Goal: Task Accomplishment & Management: Use online tool/utility

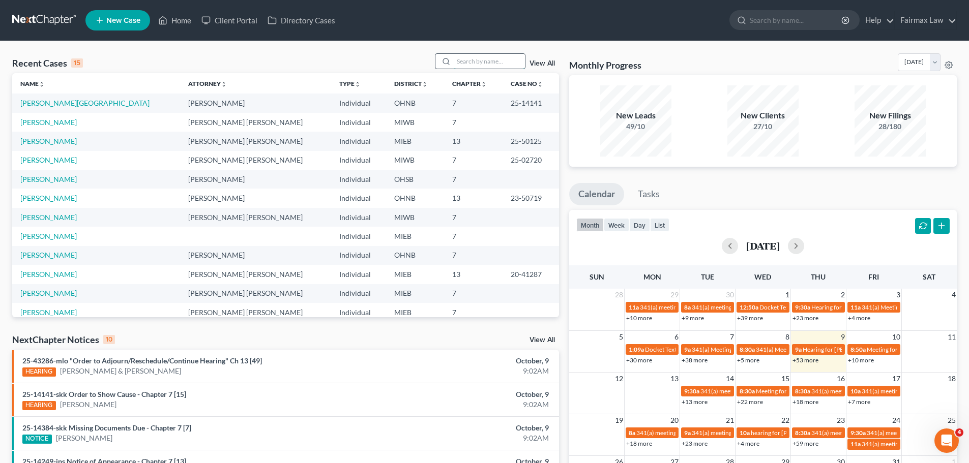
click at [500, 54] on input "search" at bounding box center [489, 61] width 71 height 15
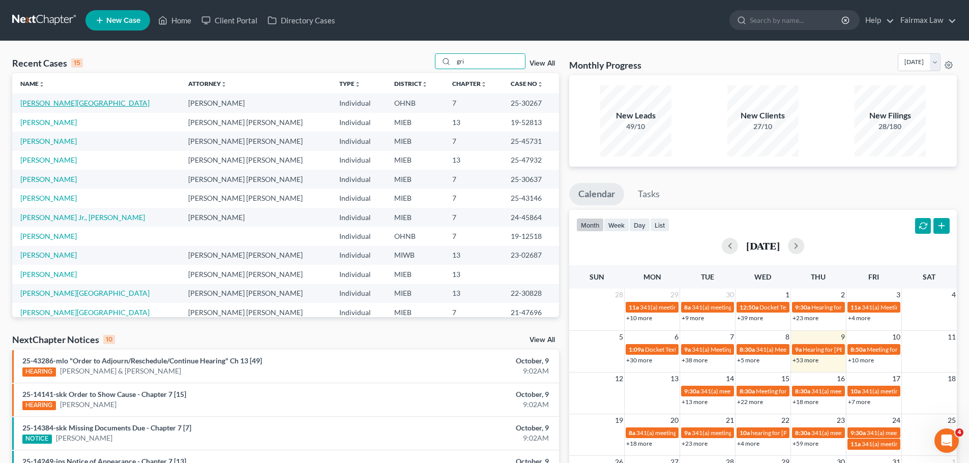
type input "gri"
click at [46, 99] on link "[PERSON_NAME][GEOGRAPHIC_DATA]" at bounding box center [84, 103] width 129 height 9
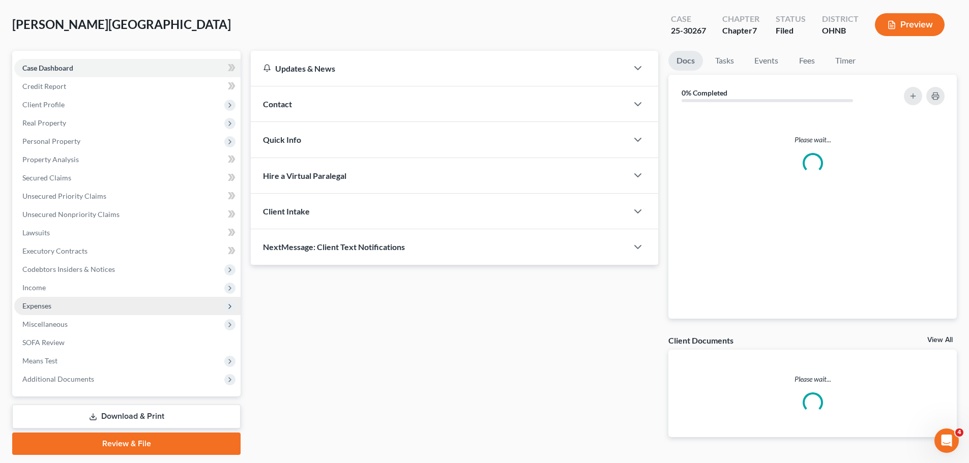
scroll to position [77, 0]
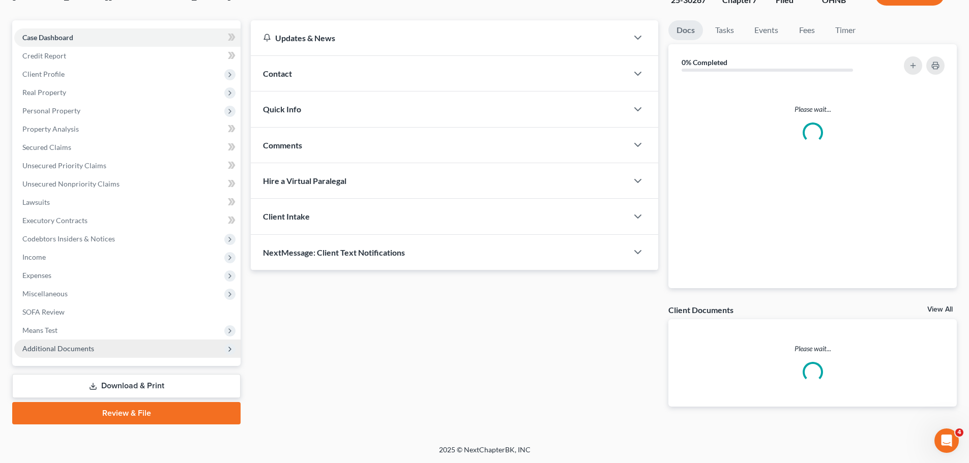
click at [58, 351] on span "Additional Documents" at bounding box center [58, 348] width 72 height 9
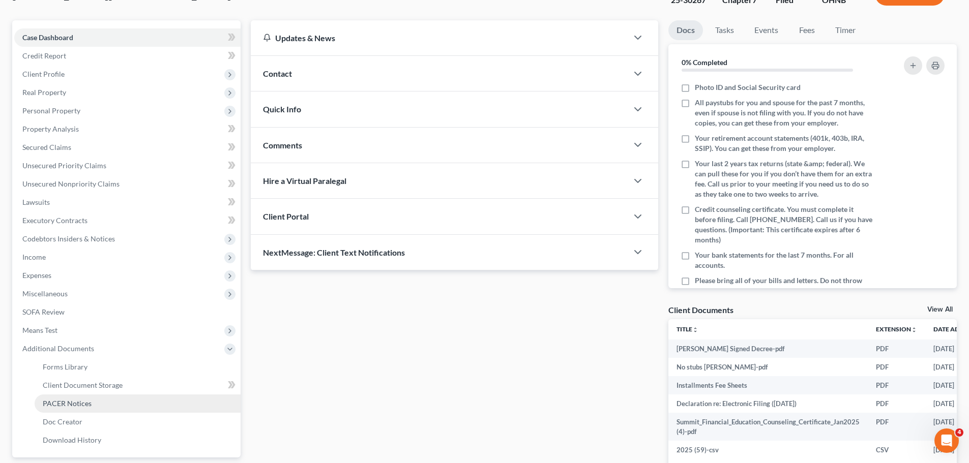
click at [58, 409] on link "PACER Notices" at bounding box center [138, 404] width 206 height 18
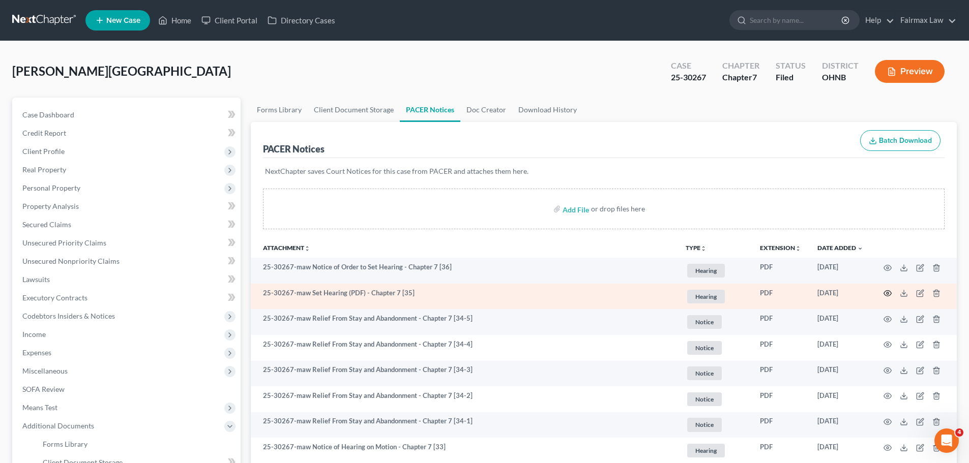
click at [890, 293] on icon "button" at bounding box center [888, 293] width 8 height 8
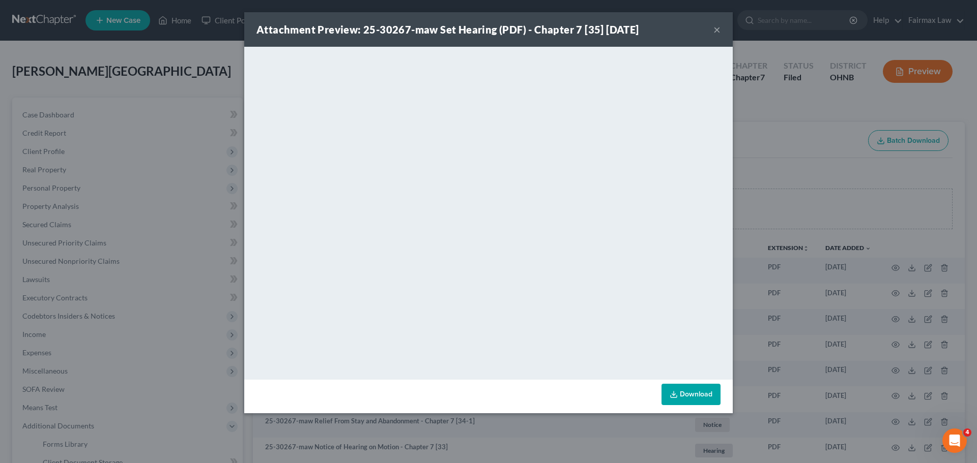
click at [768, 227] on div "Attachment Preview: 25-30267-maw Set Hearing (PDF) - Chapter 7 [35] [DATE] × Do…" at bounding box center [488, 231] width 977 height 463
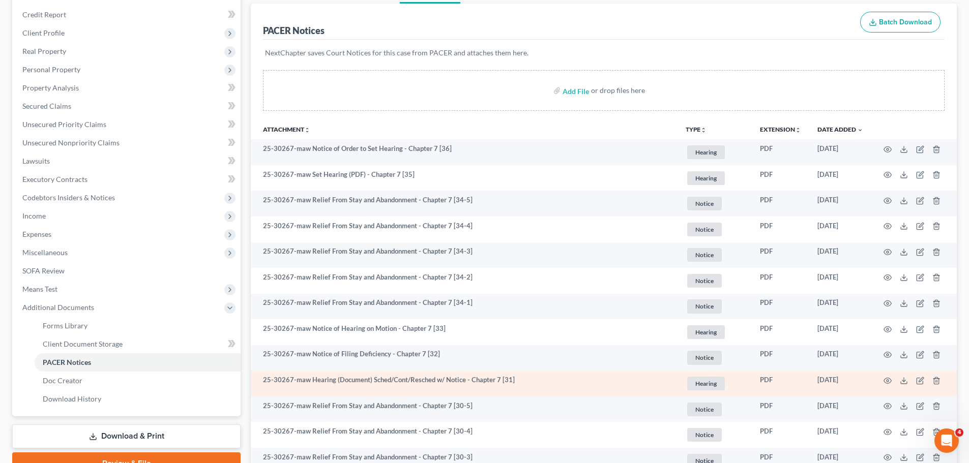
scroll to position [238, 0]
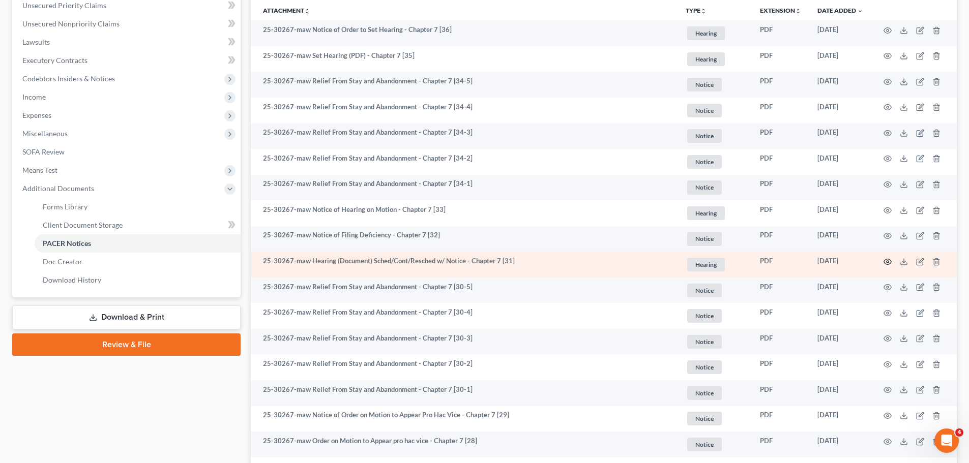
click at [884, 265] on icon "button" at bounding box center [888, 262] width 8 height 8
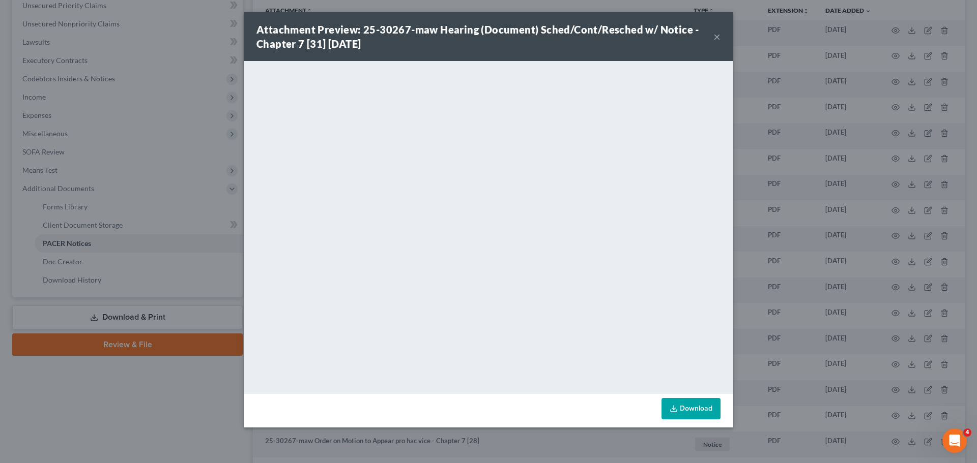
click at [830, 258] on div "Attachment Preview: 25-30267-maw Hearing (Document) Sched/Cont/Resched w/ Notic…" at bounding box center [488, 231] width 977 height 463
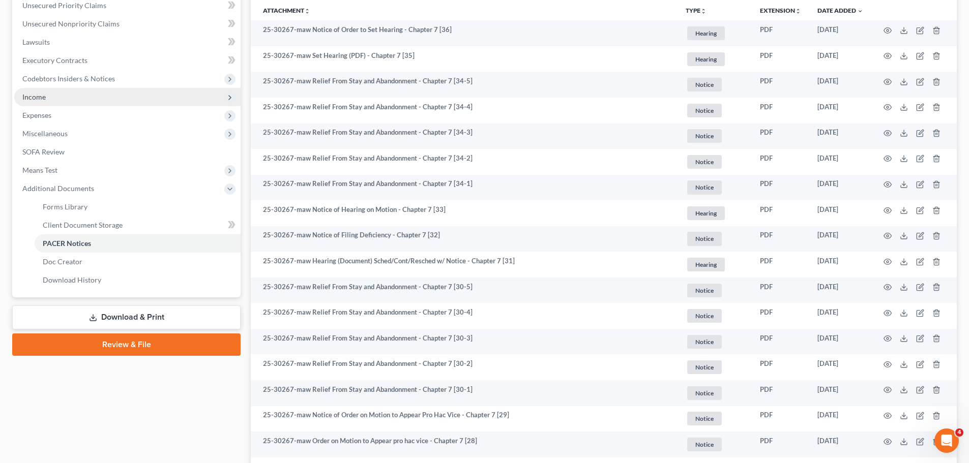
scroll to position [119, 0]
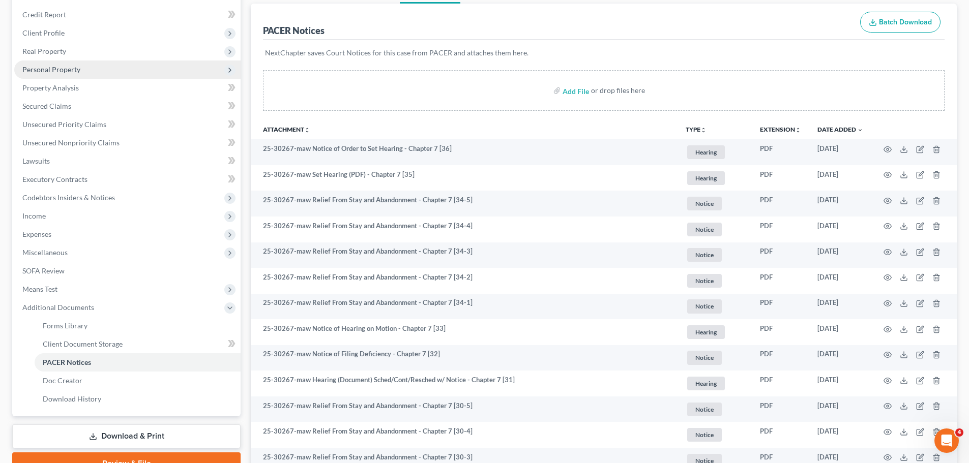
click at [93, 72] on span "Personal Property" at bounding box center [127, 70] width 226 height 18
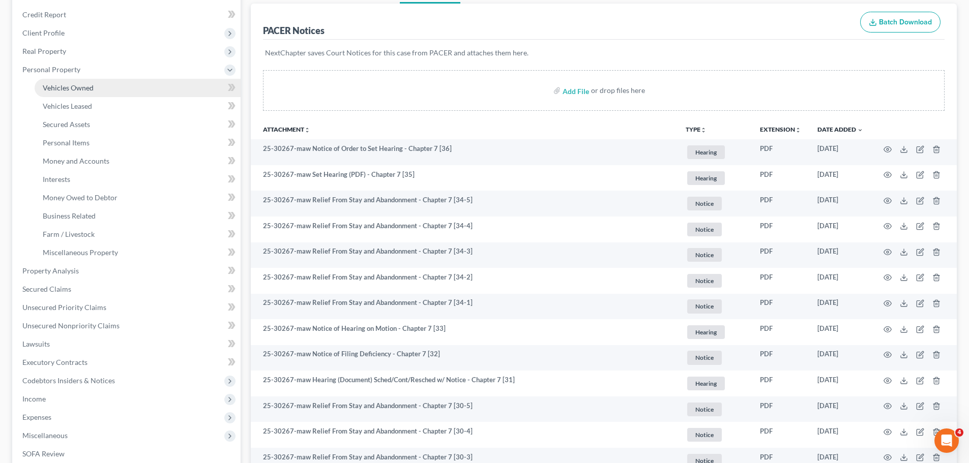
click at [89, 82] on link "Vehicles Owned" at bounding box center [138, 88] width 206 height 18
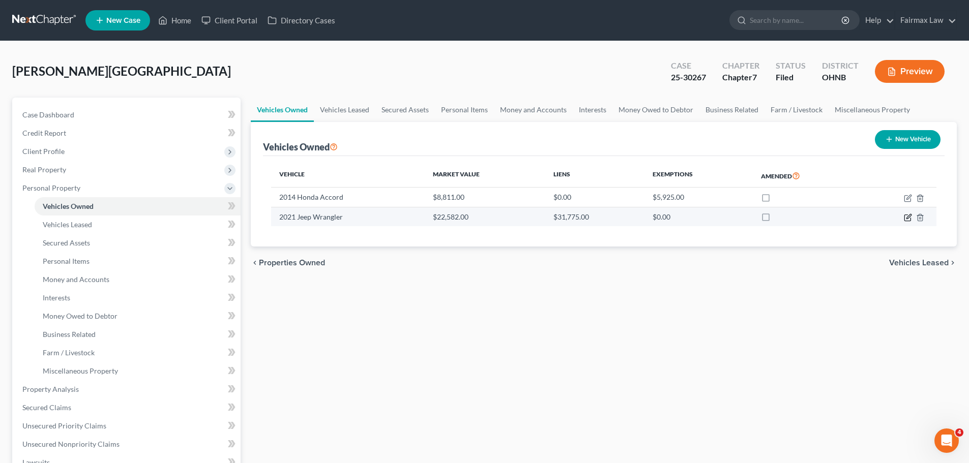
click at [906, 215] on icon "button" at bounding box center [908, 218] width 8 height 8
select select "0"
select select "5"
select select "1"
select select "0"
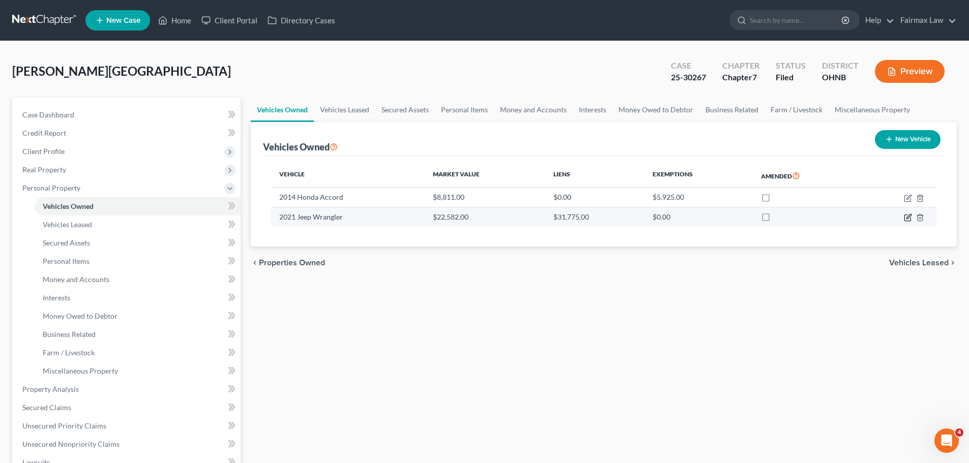
select select "45"
select select "0"
select select "2"
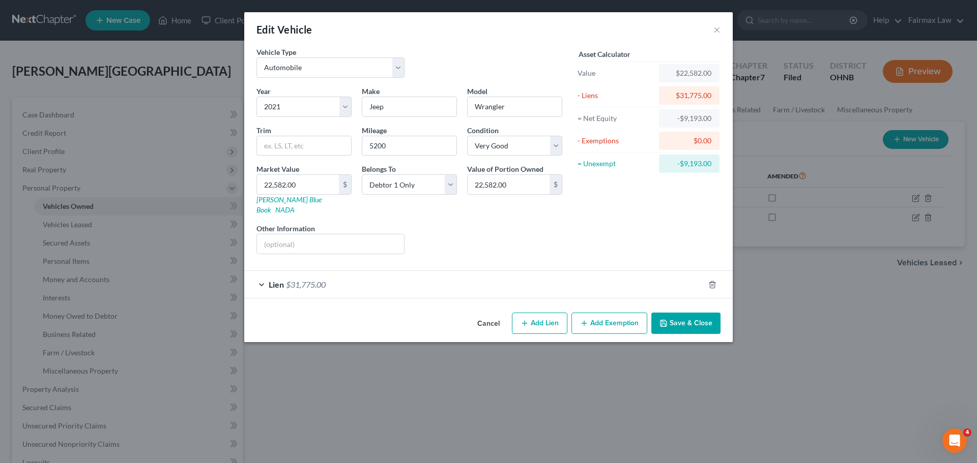
click at [404, 271] on div "Lien $31,775.00" at bounding box center [474, 284] width 460 height 27
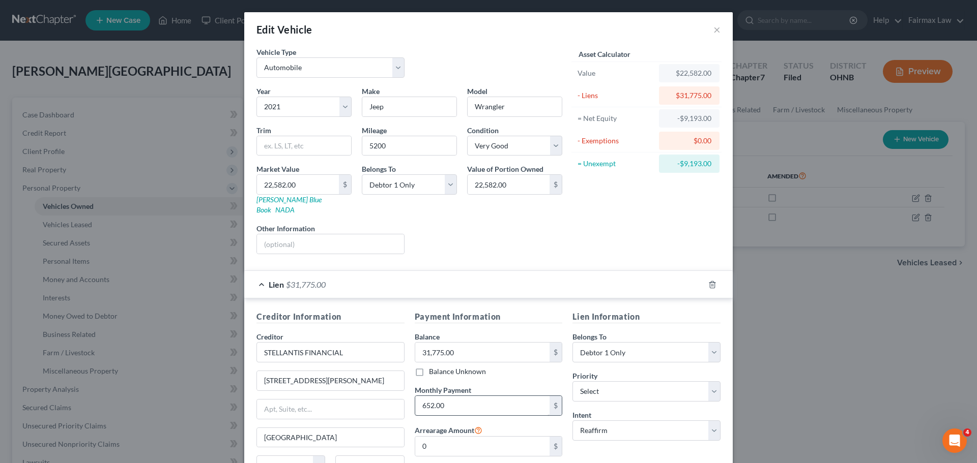
scroll to position [93, 0]
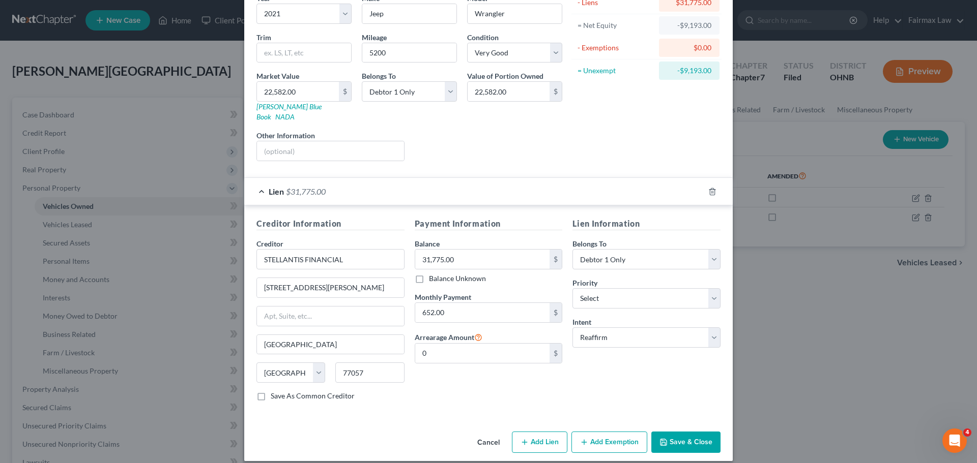
click at [495, 433] on button "Cancel" at bounding box center [488, 443] width 39 height 20
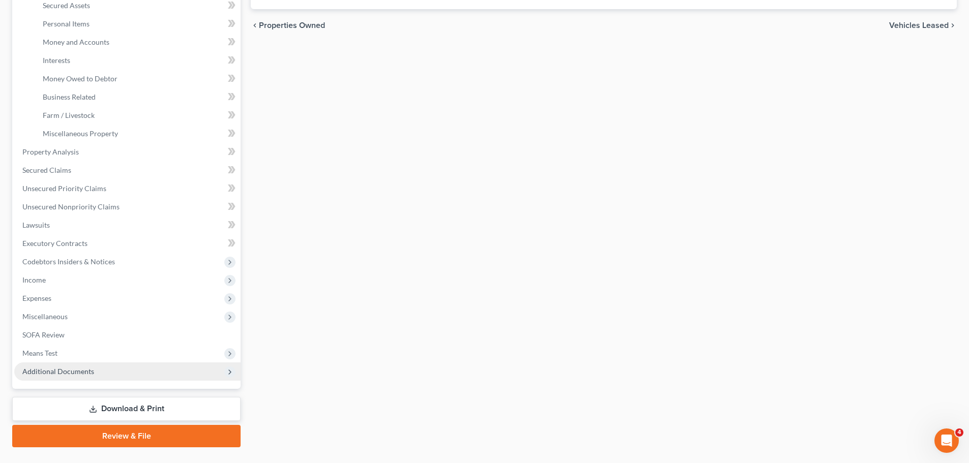
click at [86, 377] on span "Additional Documents" at bounding box center [127, 372] width 226 height 18
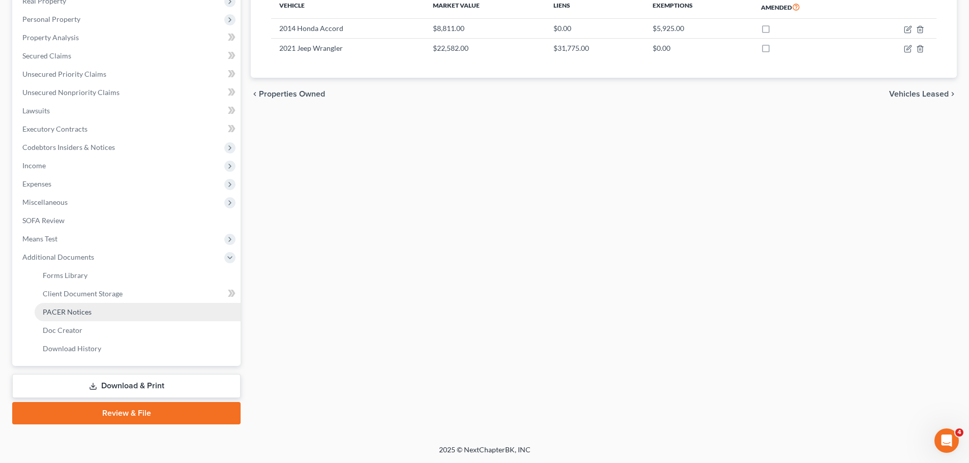
click at [92, 319] on link "PACER Notices" at bounding box center [138, 312] width 206 height 18
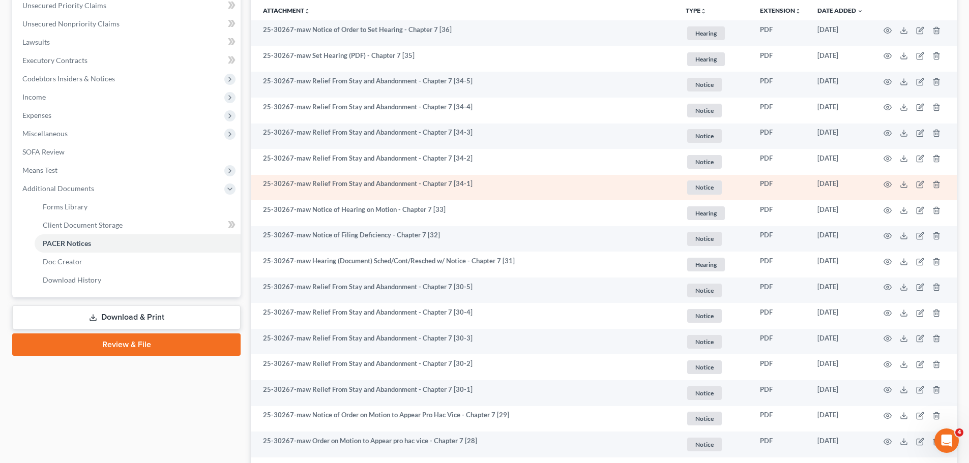
scroll to position [119, 0]
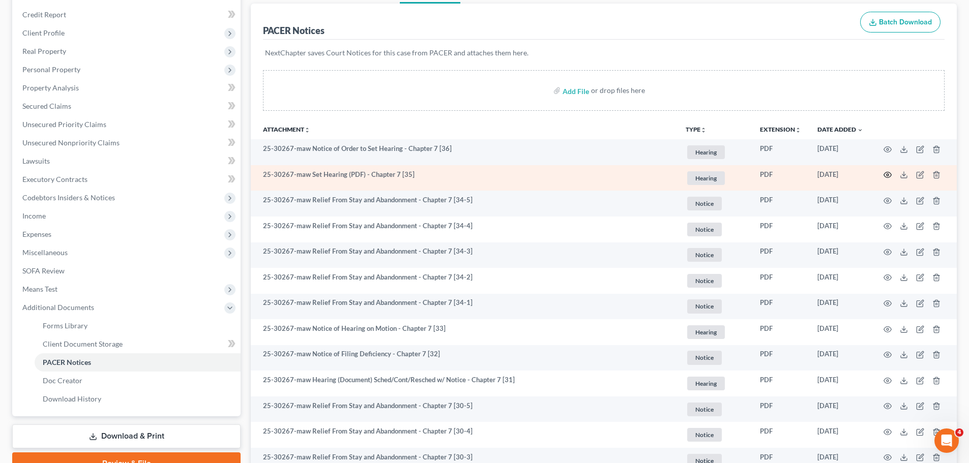
click at [884, 177] on icon "button" at bounding box center [888, 175] width 8 height 8
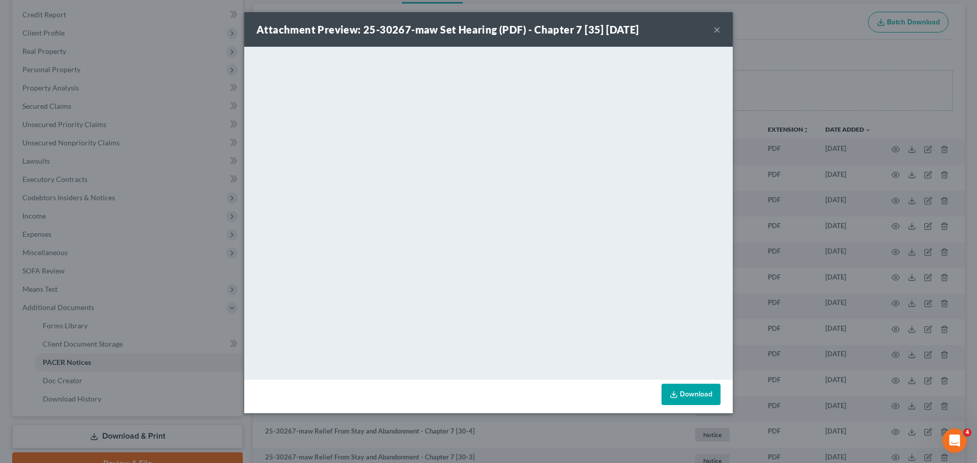
click at [879, 196] on div "Attachment Preview: 25-30267-maw Set Hearing (PDF) - Chapter 7 [35] [DATE] × Do…" at bounding box center [488, 231] width 977 height 463
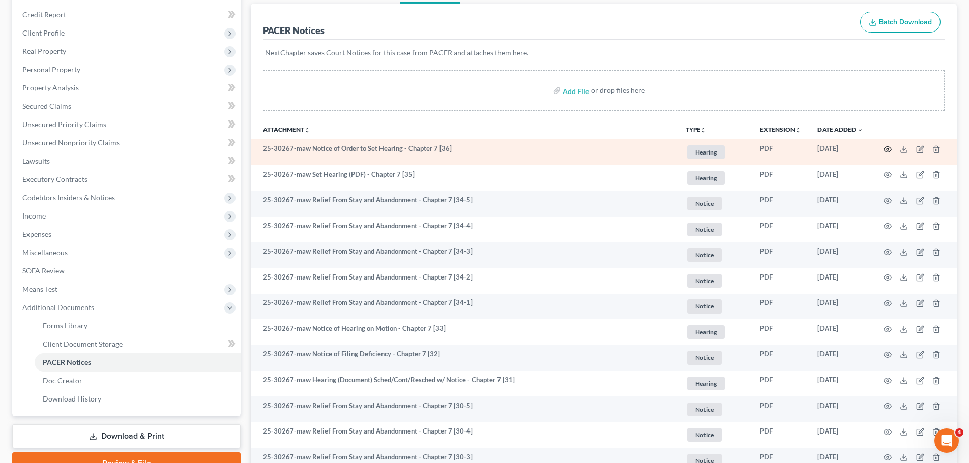
click at [887, 149] on icon "button" at bounding box center [888, 150] width 8 height 8
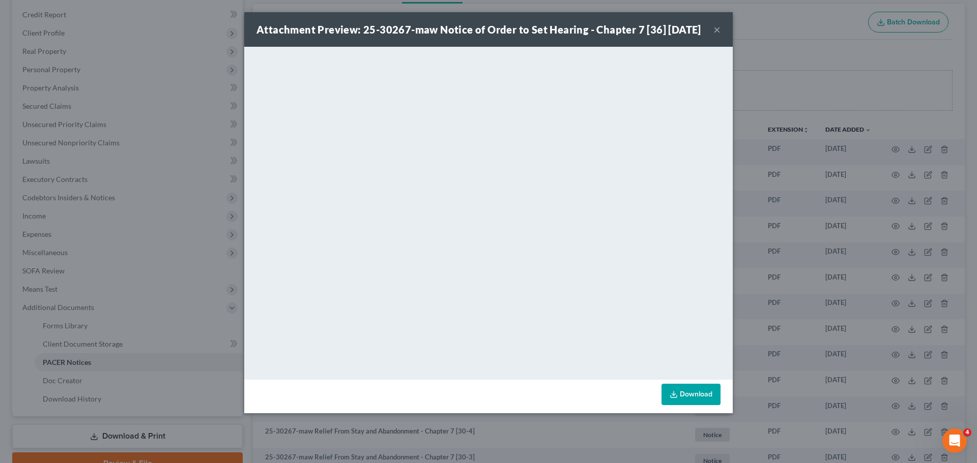
click at [831, 222] on div "Attachment Preview: 25-30267-maw Notice of Order to Set Hearing - Chapter 7 [36…" at bounding box center [488, 231] width 977 height 463
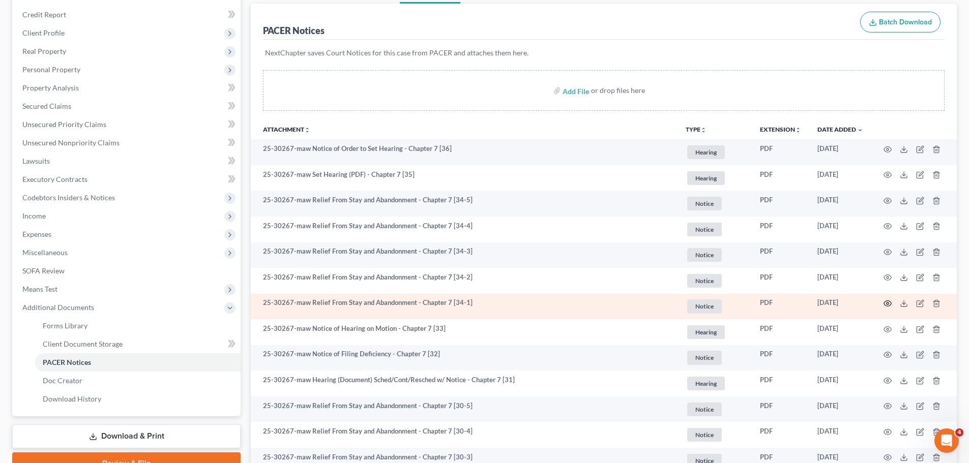
click at [889, 305] on icon "button" at bounding box center [888, 304] width 8 height 8
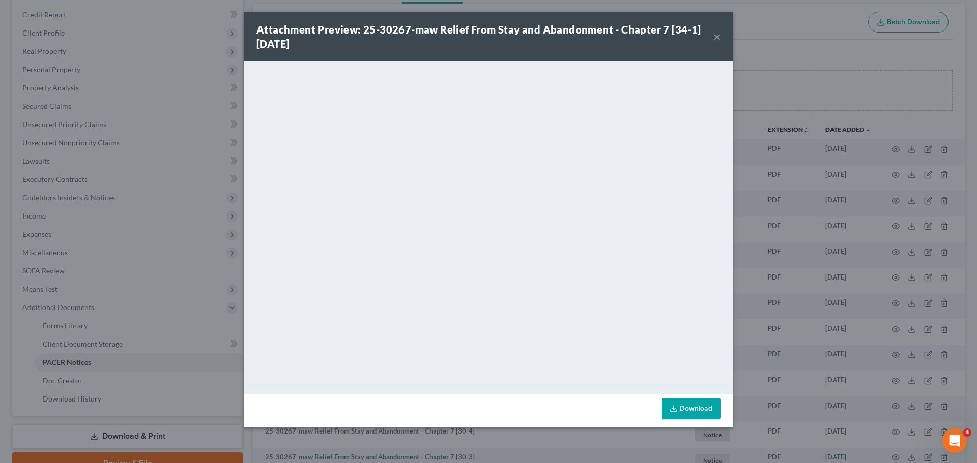
click at [815, 250] on div "Attachment Preview: 25-30267-maw Relief From Stay and Abandonment - Chapter 7 […" at bounding box center [488, 231] width 977 height 463
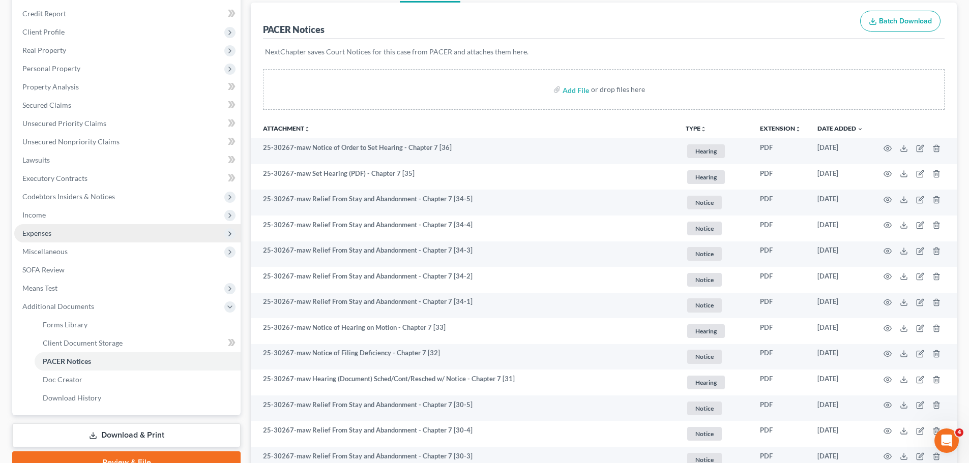
scroll to position [119, 0]
click at [106, 242] on span "Expenses" at bounding box center [127, 234] width 226 height 18
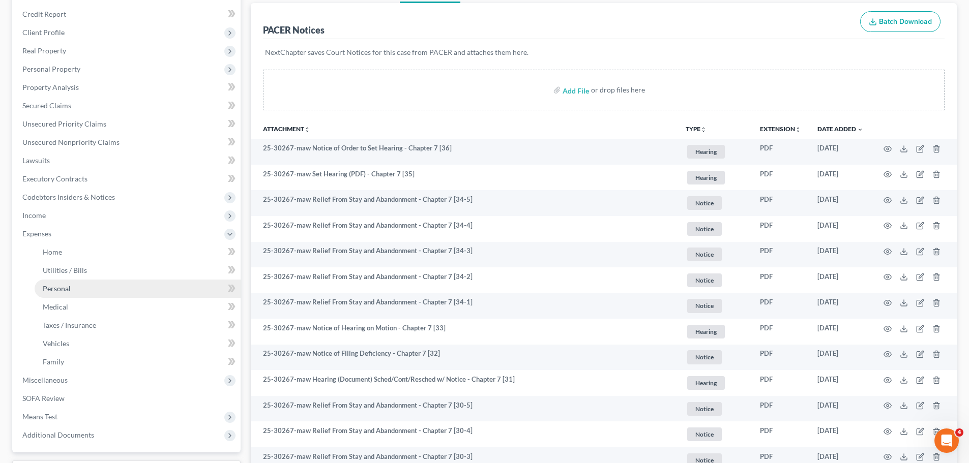
click at [97, 286] on link "Personal" at bounding box center [138, 289] width 206 height 18
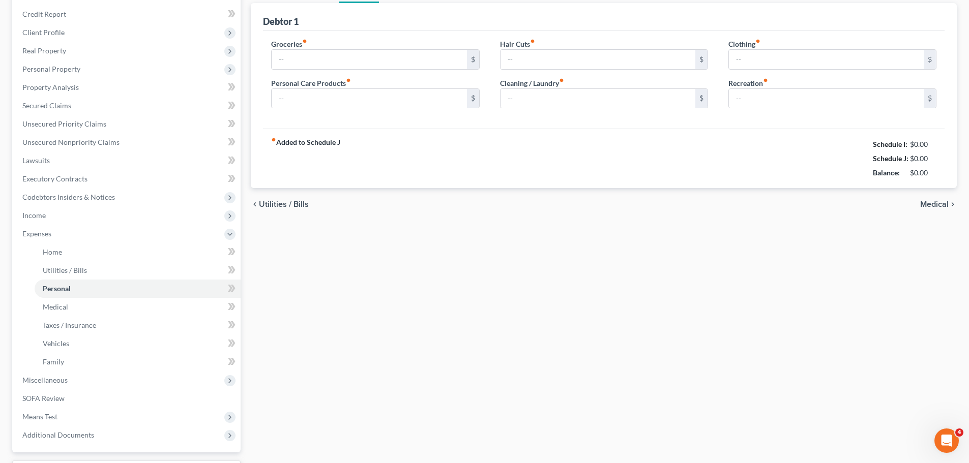
scroll to position [26, 0]
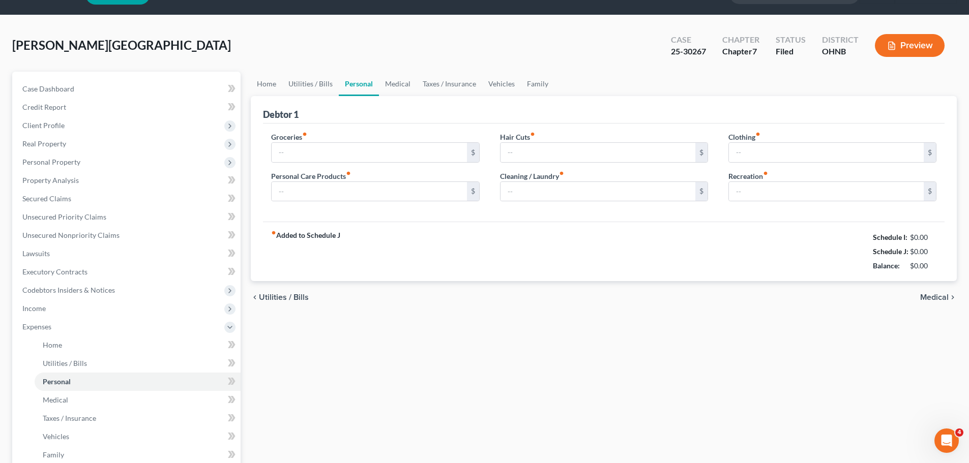
type input "300.00"
type input "40.00"
type input "30.00"
type input "40.00"
type input "30.00"
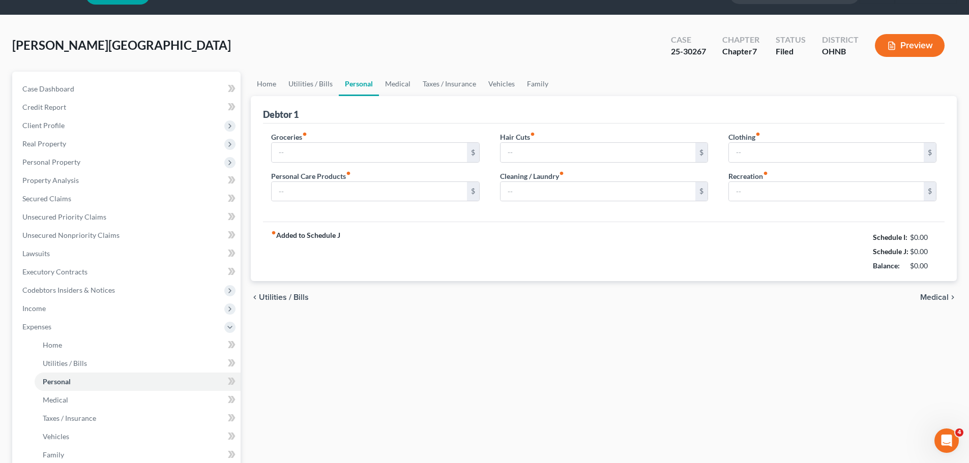
type input "20.00"
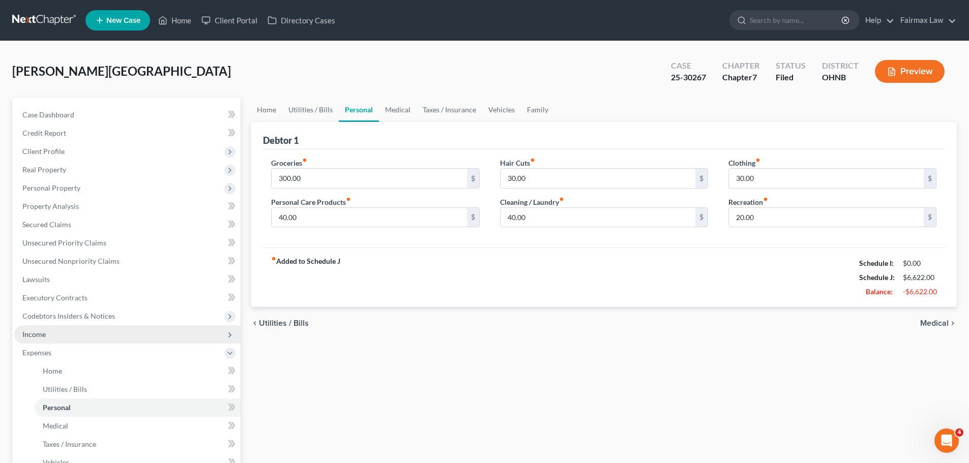
click at [117, 332] on span "Income" at bounding box center [127, 335] width 226 height 18
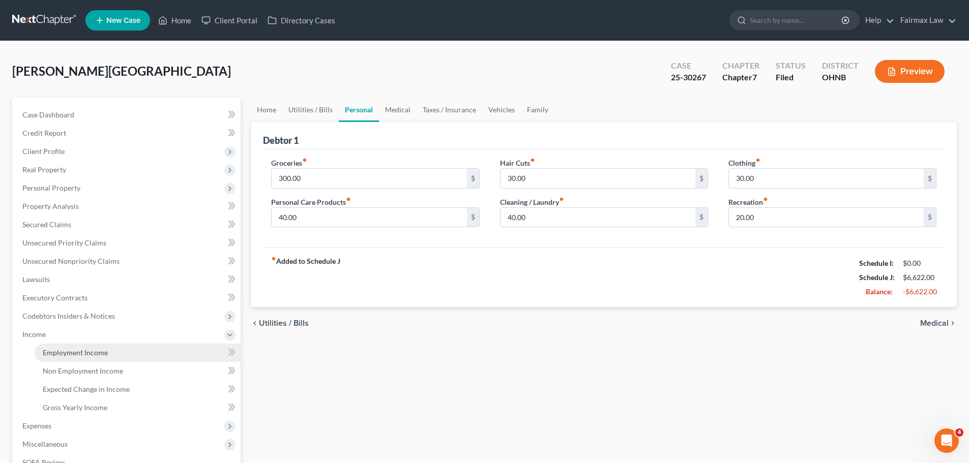
click at [108, 346] on link "Employment Income" at bounding box center [138, 353] width 206 height 18
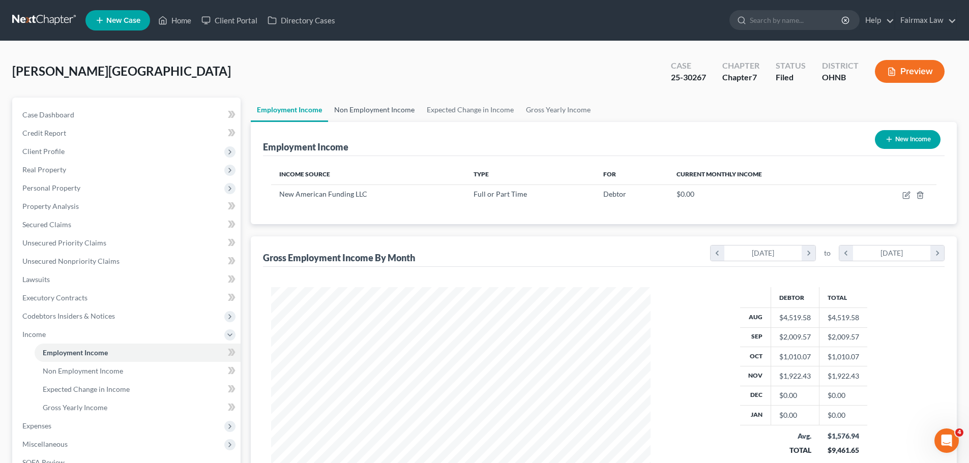
scroll to position [190, 400]
click at [371, 111] on link "Non Employment Income" at bounding box center [374, 110] width 93 height 24
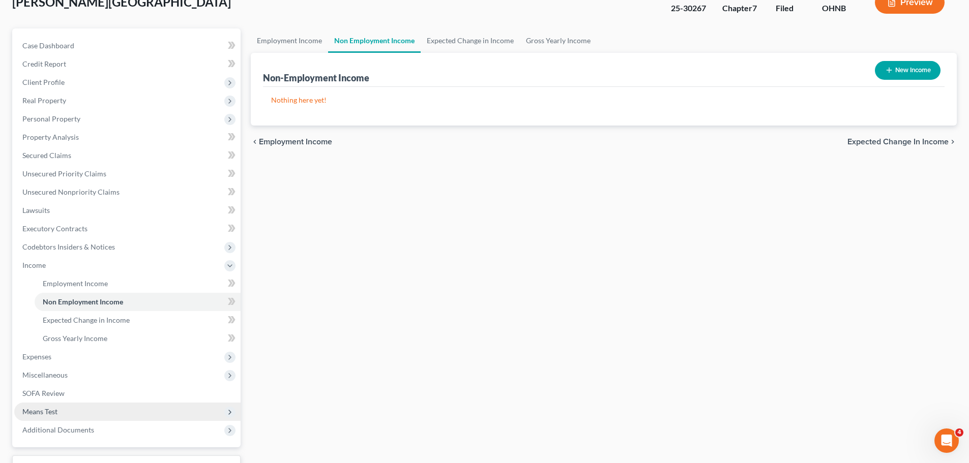
scroll to position [151, 0]
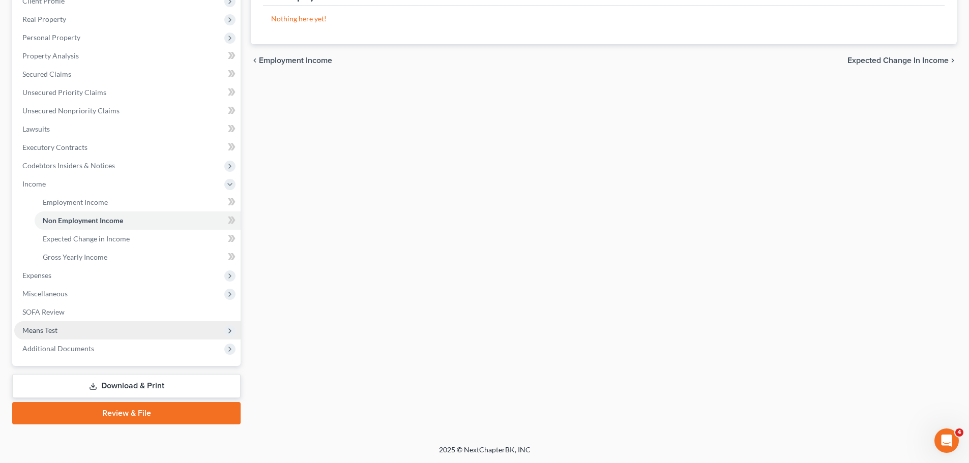
click at [66, 322] on span "Means Test" at bounding box center [127, 331] width 226 height 18
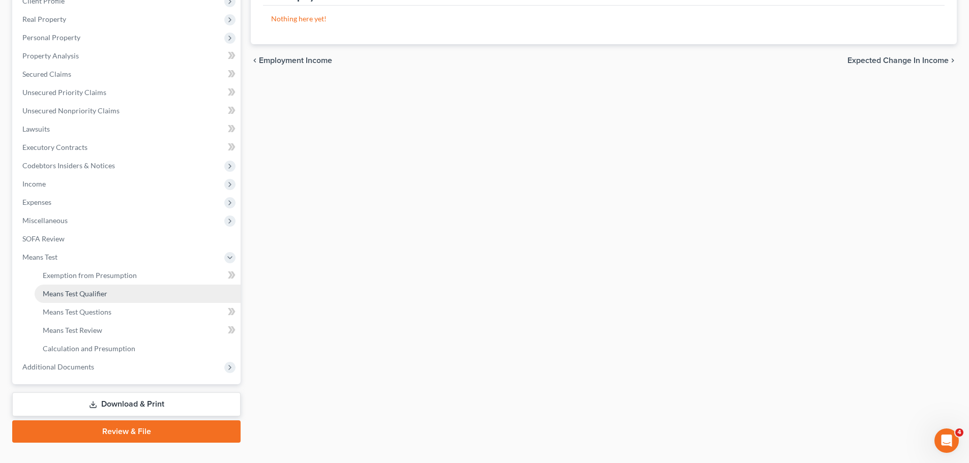
click at [100, 302] on link "Means Test Qualifier" at bounding box center [138, 294] width 206 height 18
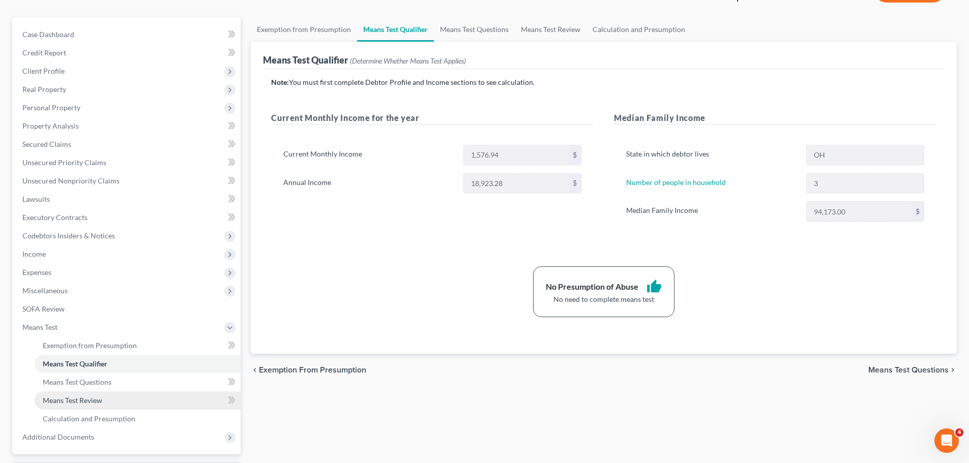
scroll to position [119, 0]
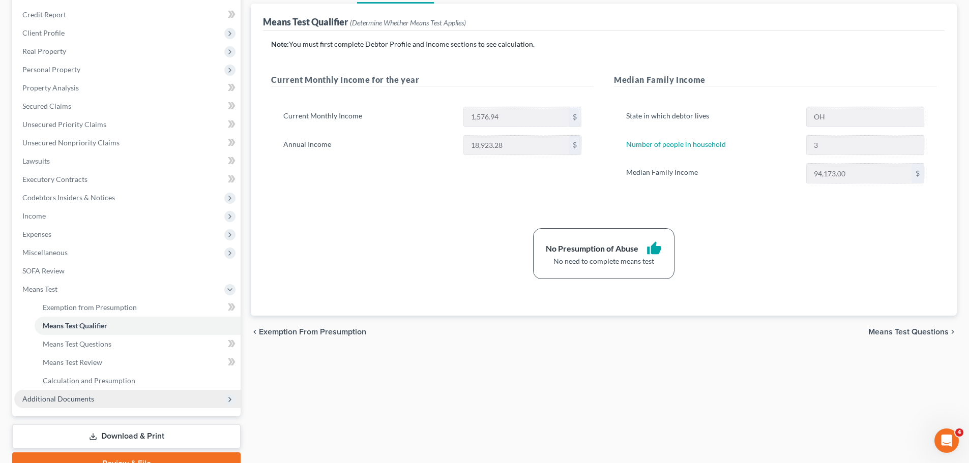
click at [60, 396] on span "Additional Documents" at bounding box center [58, 399] width 72 height 9
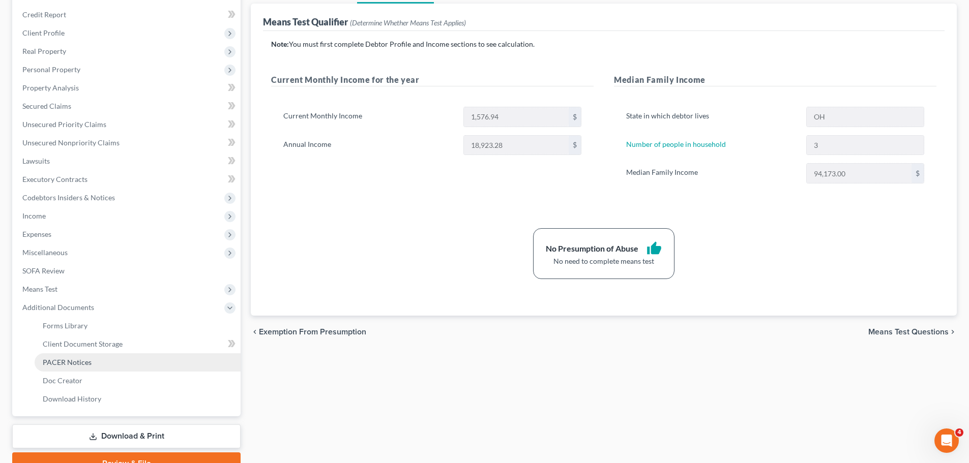
click at [86, 368] on link "PACER Notices" at bounding box center [138, 363] width 206 height 18
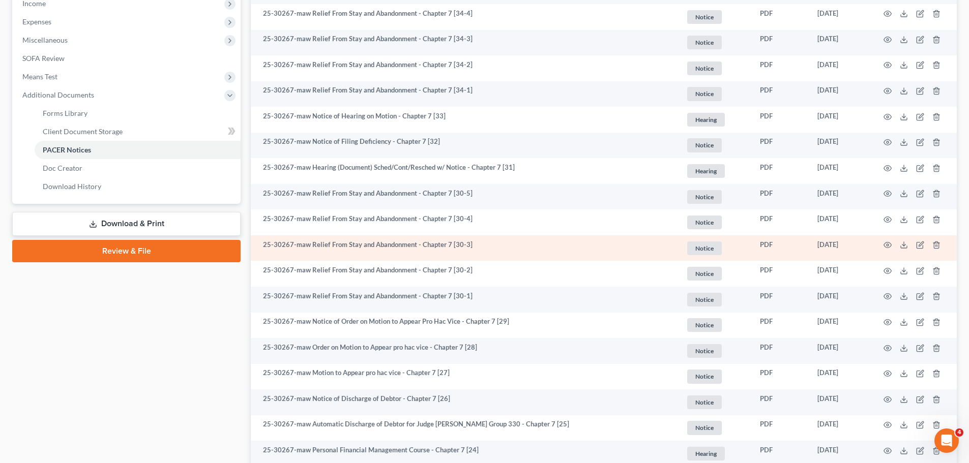
scroll to position [356, 0]
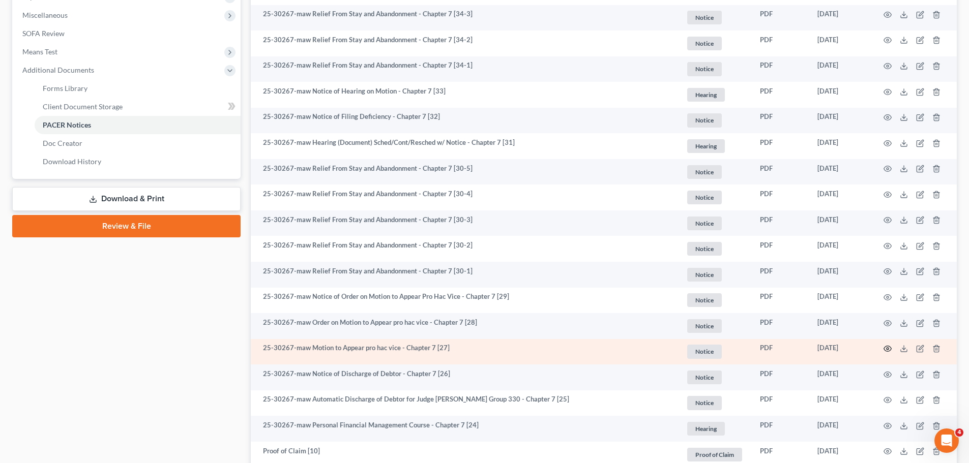
click at [888, 345] on icon "button" at bounding box center [888, 349] width 8 height 8
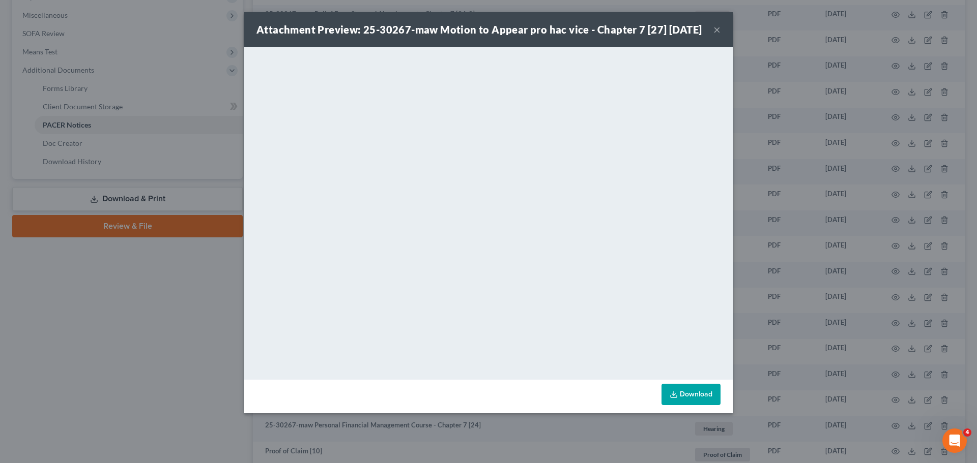
click at [748, 286] on div "Attachment Preview: 25-30267-maw Motion to Appear pro hac vice - Chapter 7 [27]…" at bounding box center [488, 231] width 977 height 463
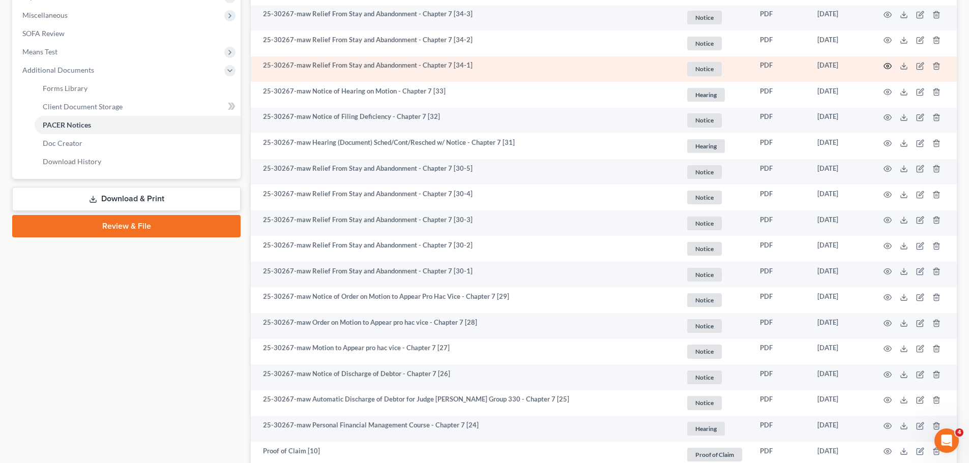
click at [884, 66] on icon "button" at bounding box center [888, 66] width 8 height 8
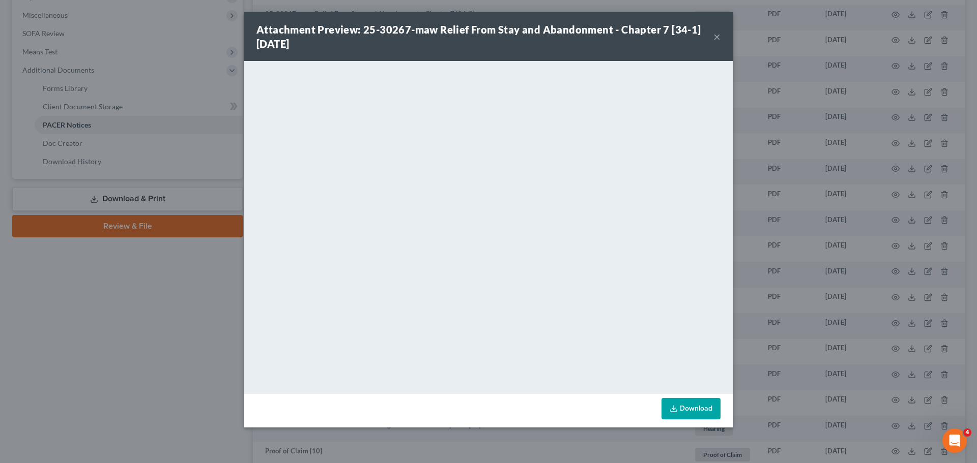
click at [758, 247] on div "Attachment Preview: 25-30267-maw Relief From Stay and Abandonment - Chapter 7 […" at bounding box center [488, 231] width 977 height 463
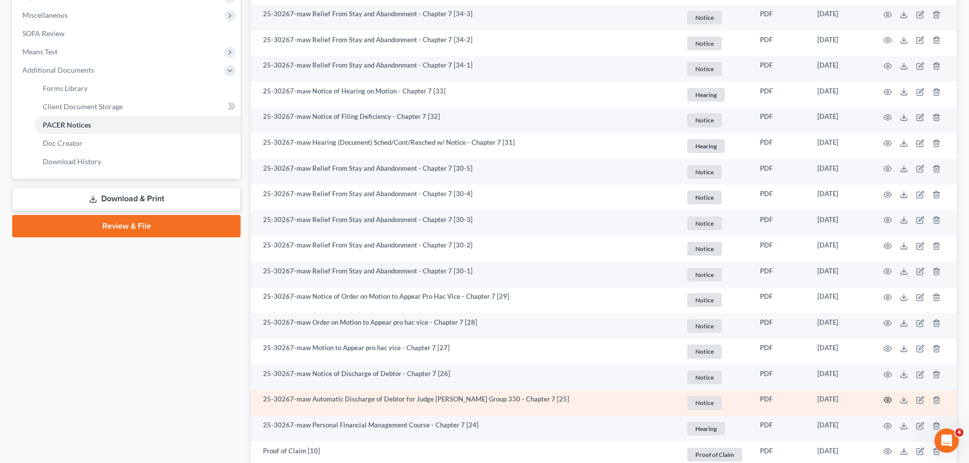
click at [888, 400] on icon "button" at bounding box center [888, 400] width 8 height 8
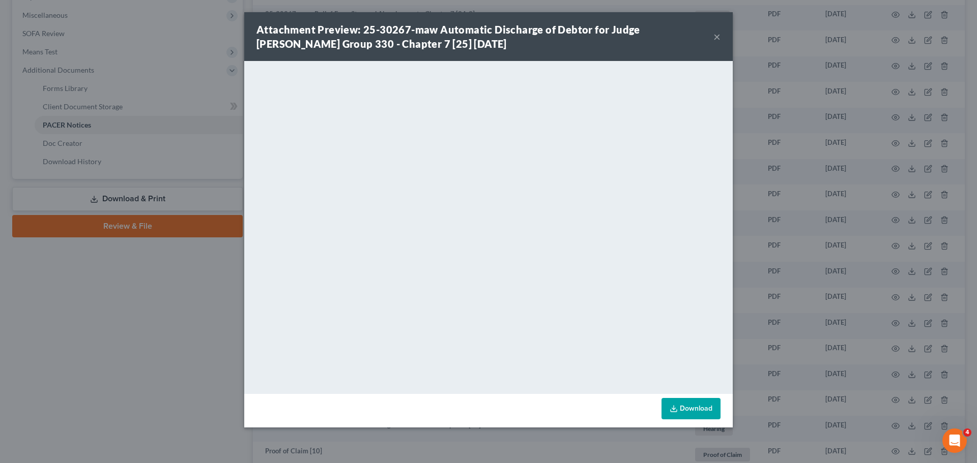
click at [859, 214] on div "Attachment Preview: 25-30267-maw Automatic Discharge of Debtor for Judge [PERSO…" at bounding box center [488, 231] width 977 height 463
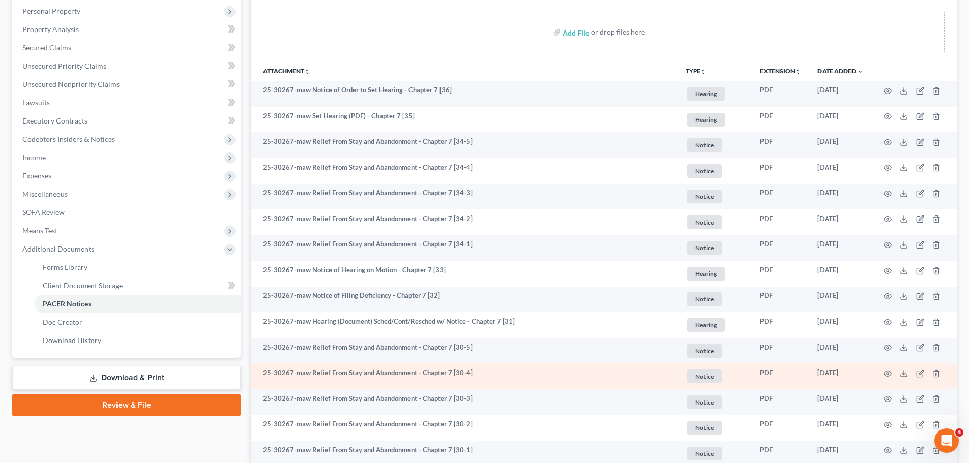
scroll to position [238, 0]
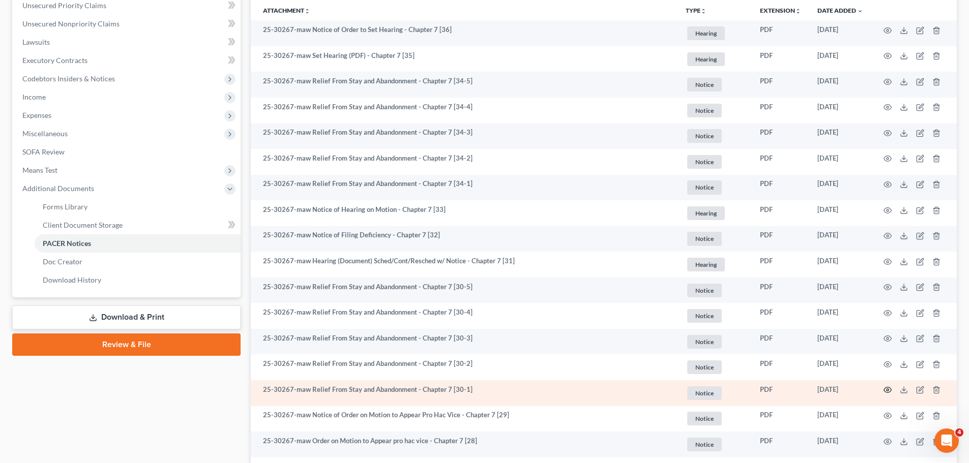
click at [886, 391] on icon "button" at bounding box center [888, 390] width 8 height 8
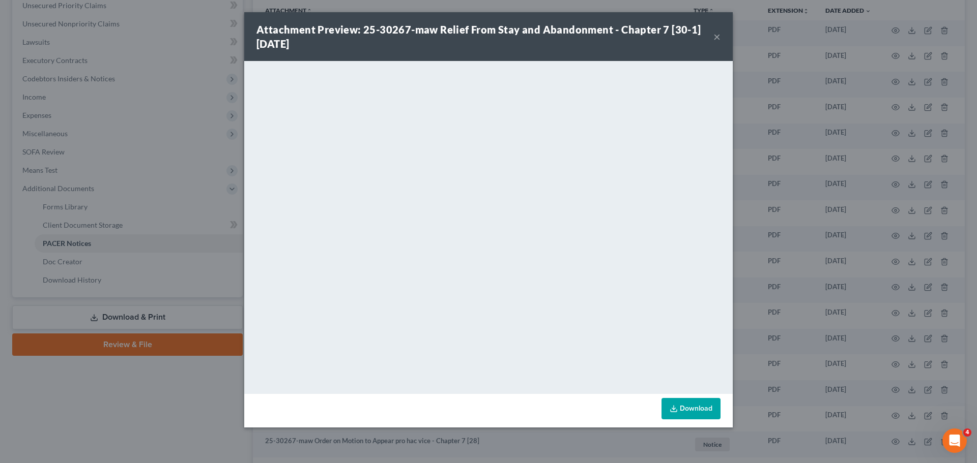
click at [857, 252] on div "Attachment Preview: 25-30267-maw Relief From Stay and Abandonment - Chapter 7 […" at bounding box center [488, 231] width 977 height 463
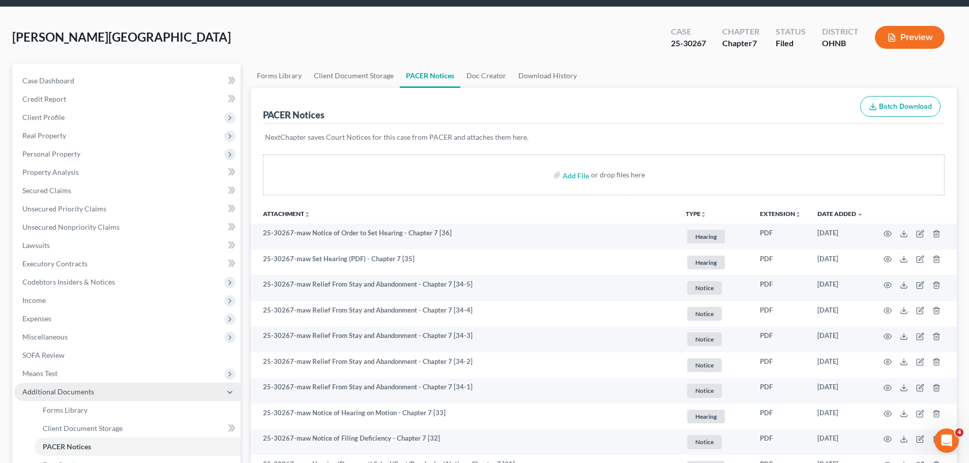
scroll to position [0, 0]
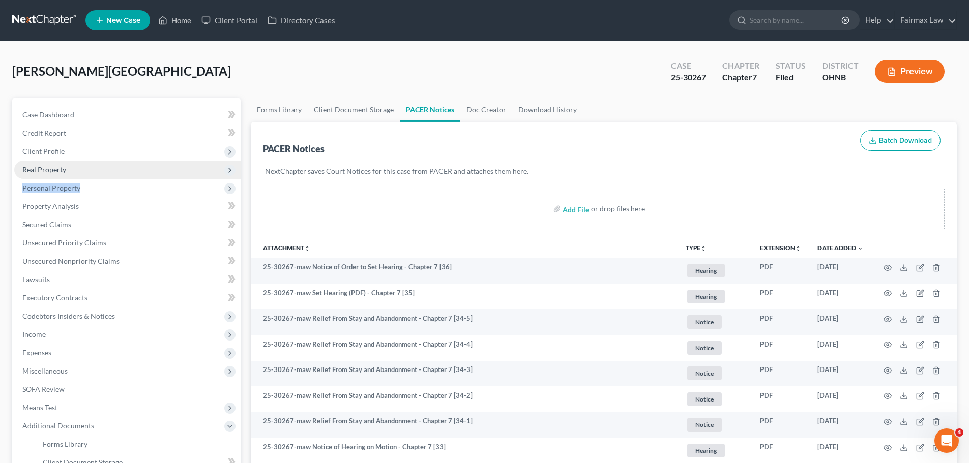
click at [77, 178] on ul "Case Dashboard Payments Invoices Payments Payments Credit Report Client Profile" at bounding box center [127, 316] width 226 height 421
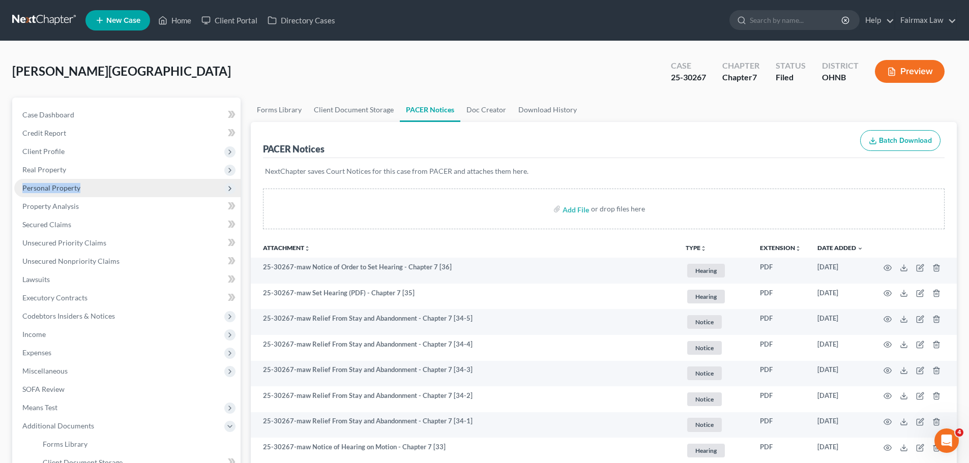
click at [80, 188] on span "Personal Property" at bounding box center [127, 188] width 226 height 18
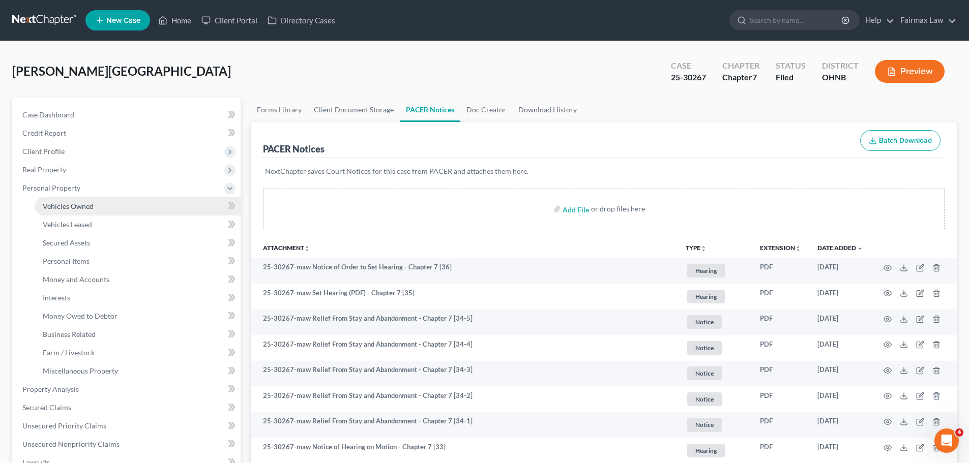
click at [81, 213] on link "Vehicles Owned" at bounding box center [138, 206] width 206 height 18
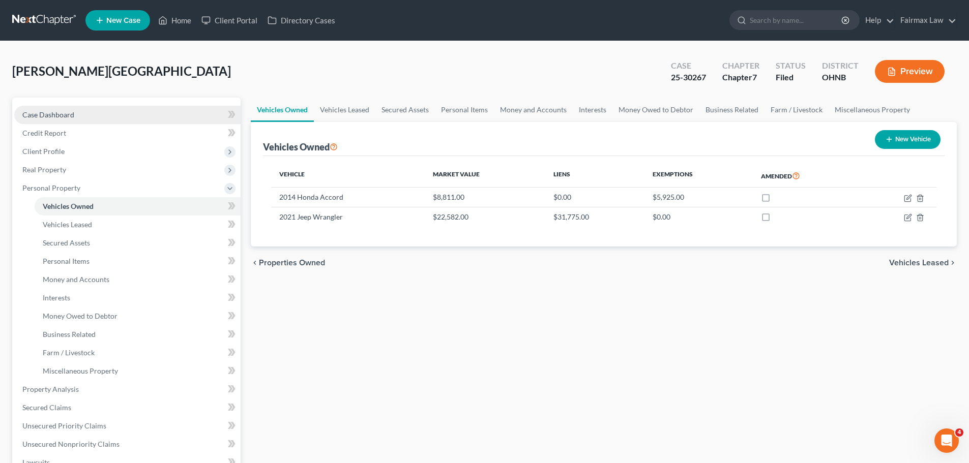
click at [131, 118] on link "Case Dashboard" at bounding box center [127, 115] width 226 height 18
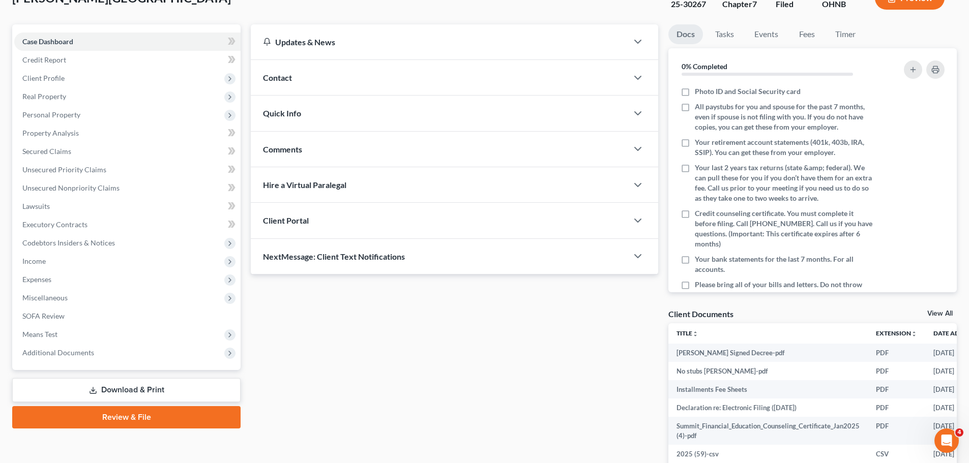
scroll to position [119, 0]
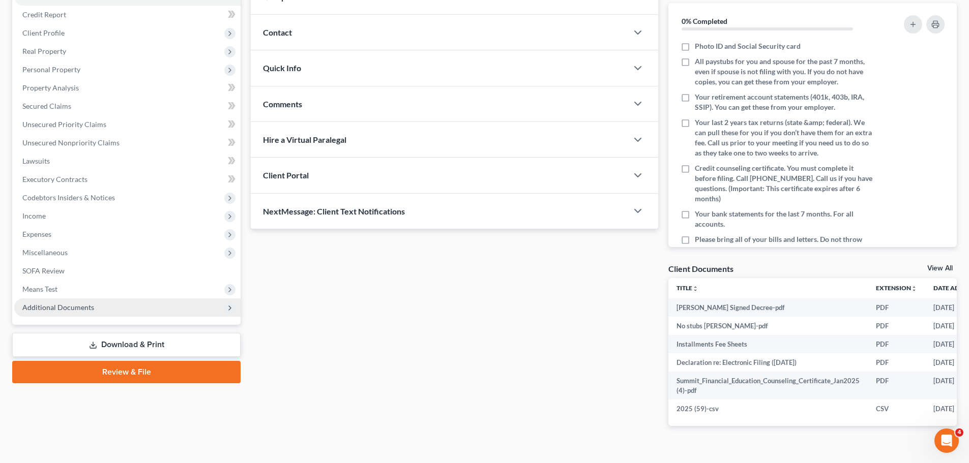
click at [150, 306] on span "Additional Documents" at bounding box center [127, 308] width 226 height 18
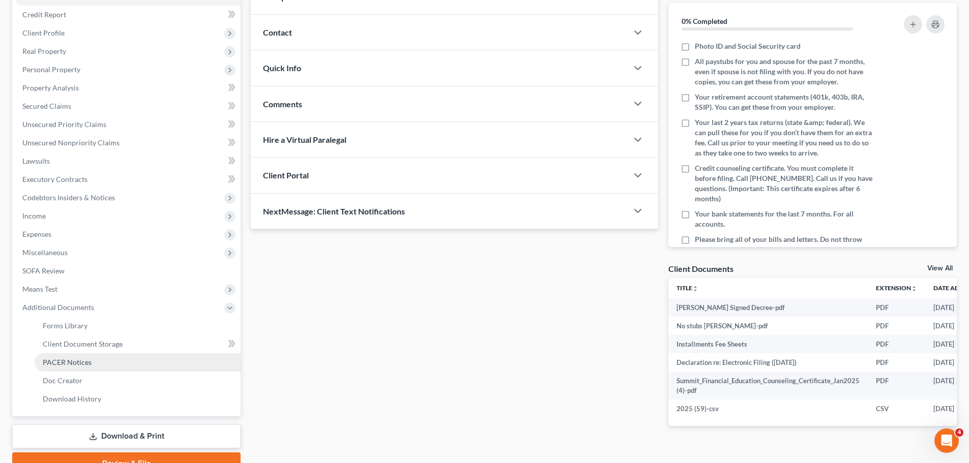
click at [107, 357] on link "PACER Notices" at bounding box center [138, 363] width 206 height 18
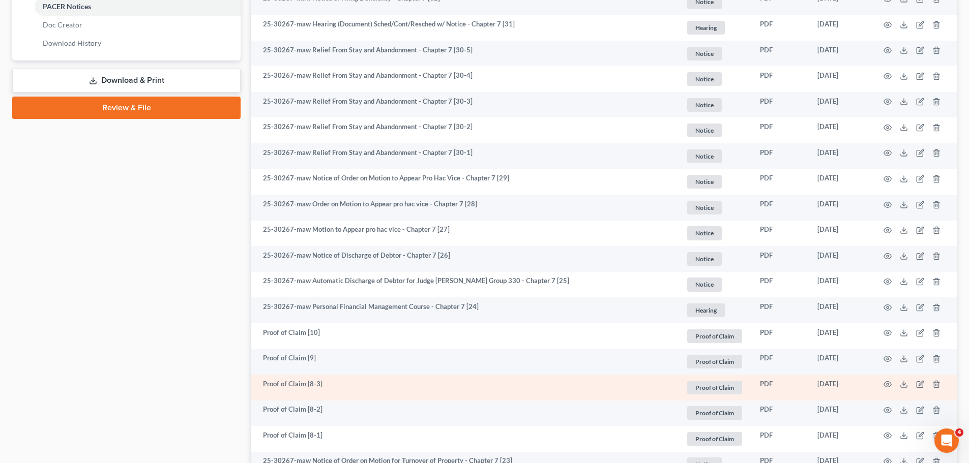
scroll to position [594, 0]
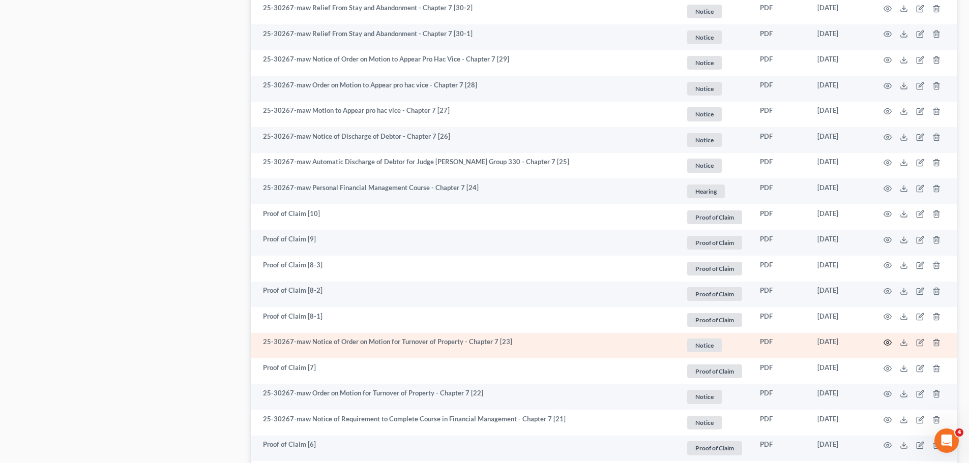
click at [890, 346] on icon "button" at bounding box center [888, 343] width 8 height 8
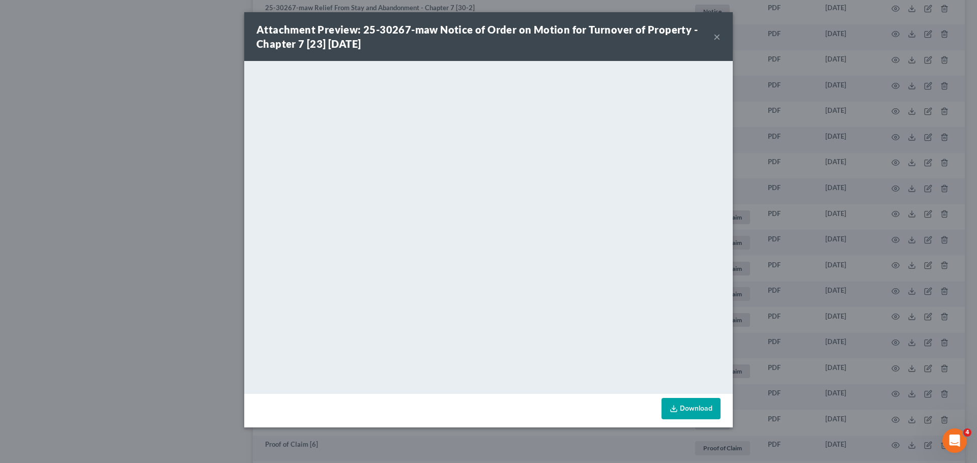
click at [813, 288] on div "Attachment Preview: 25-30267-maw Notice of Order on Motion for Turnover of Prop…" at bounding box center [488, 231] width 977 height 463
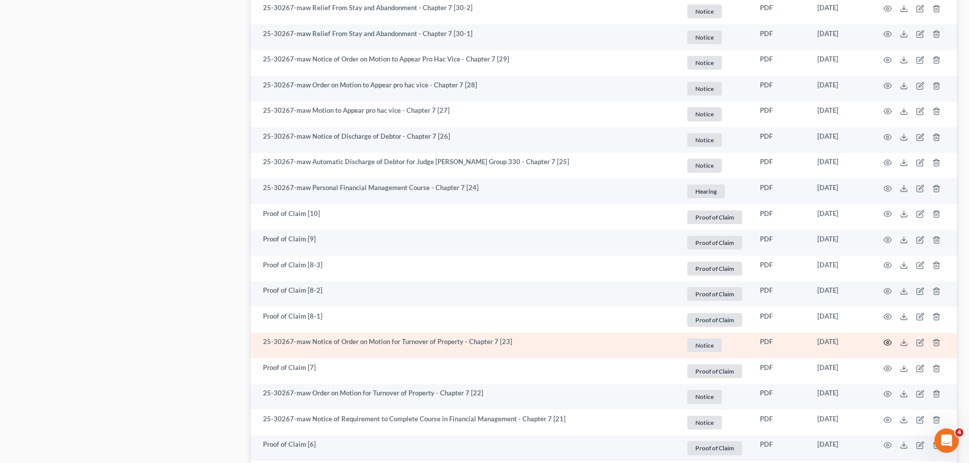
click at [889, 345] on icon "button" at bounding box center [888, 343] width 8 height 6
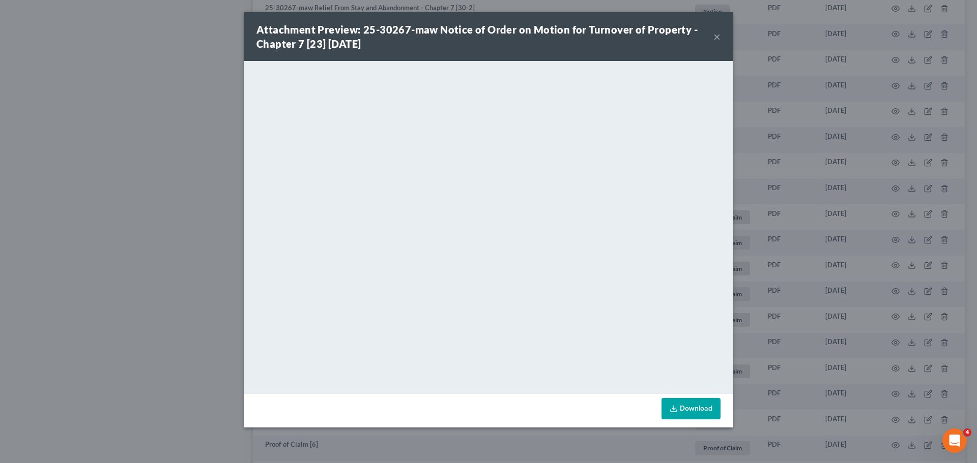
click at [140, 216] on div "Attachment Preview: 25-30267-maw Notice of Order on Motion for Turnover of Prop…" at bounding box center [488, 231] width 977 height 463
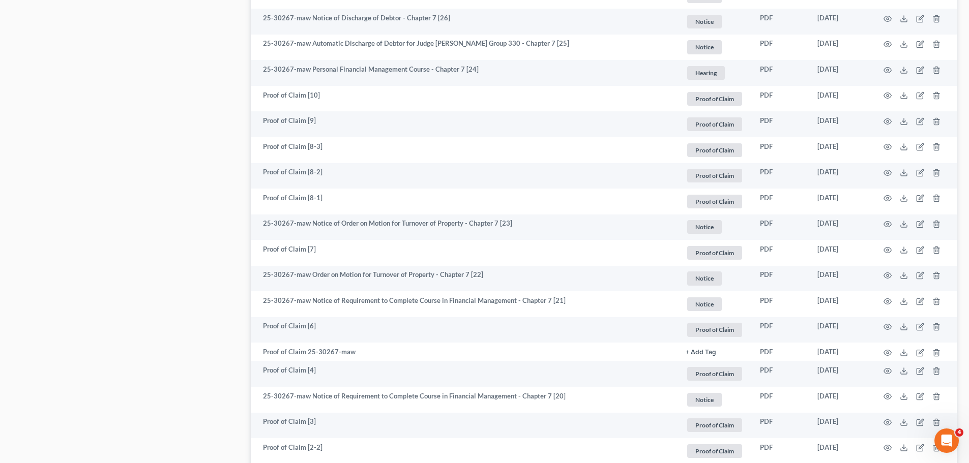
scroll to position [0, 0]
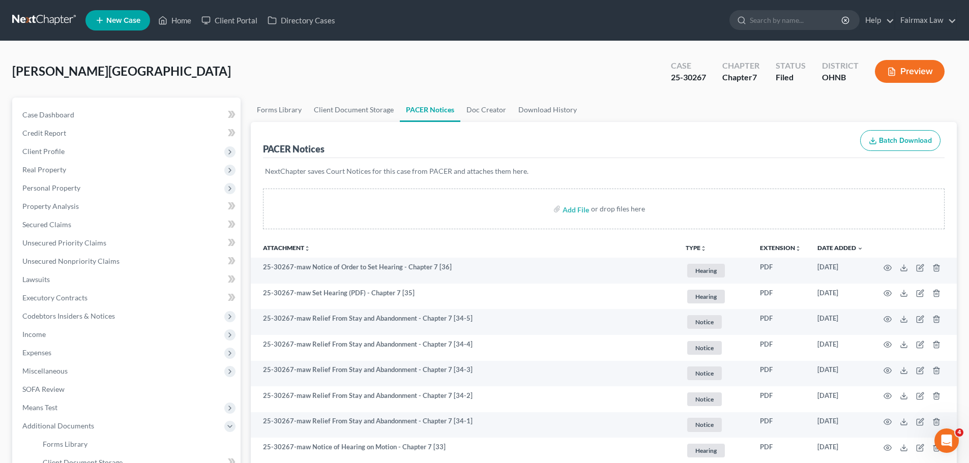
click at [181, 31] on ul "New Case Home Client Portal Directory Cases - No Result - See all results Or Pr…" at bounding box center [521, 20] width 872 height 26
click at [186, 20] on link "Home" at bounding box center [174, 20] width 43 height 18
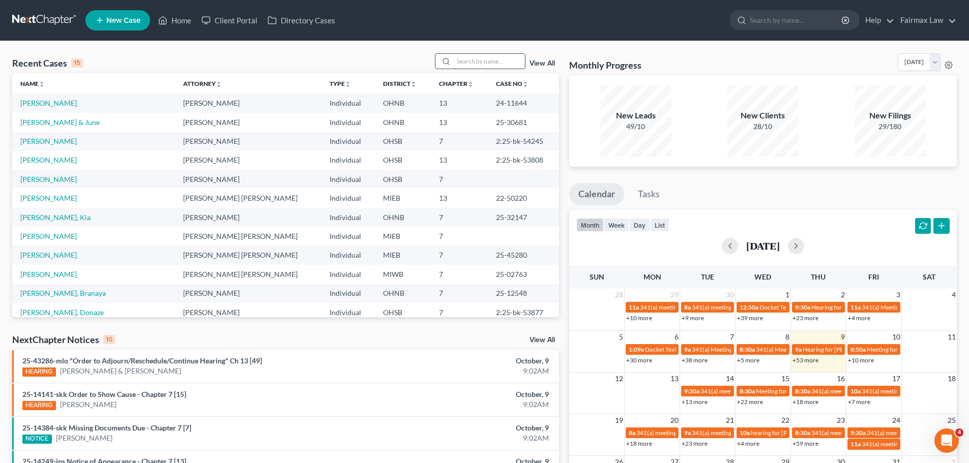
click at [463, 55] on input "search" at bounding box center [489, 61] width 71 height 15
type input "daleska"
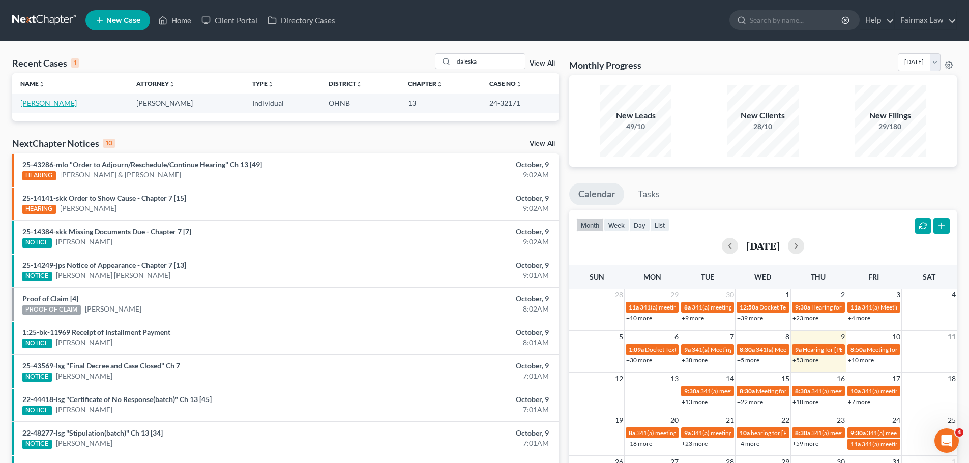
click at [63, 101] on link "[PERSON_NAME]" at bounding box center [48, 103] width 56 height 9
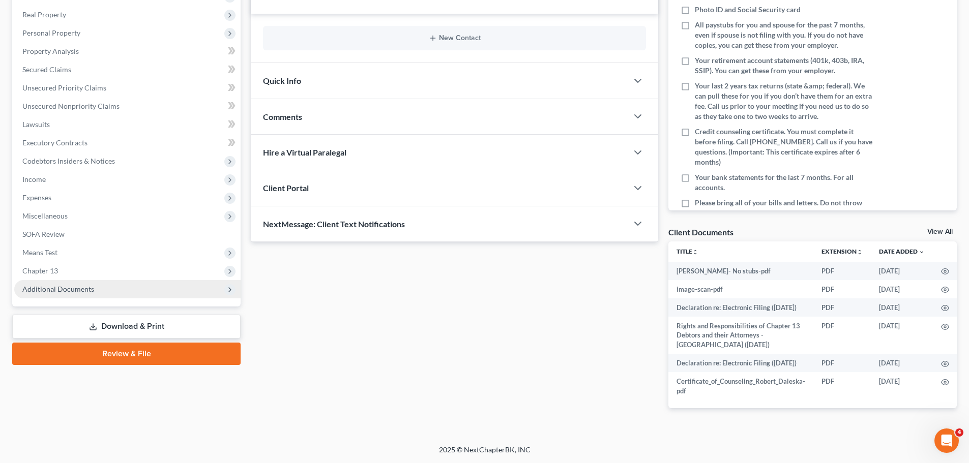
scroll to position [174, 0]
drag, startPoint x: 141, startPoint y: 268, endPoint x: 130, endPoint y: 289, distance: 23.7
click at [141, 280] on span "Additional Documents" at bounding box center [127, 289] width 226 height 18
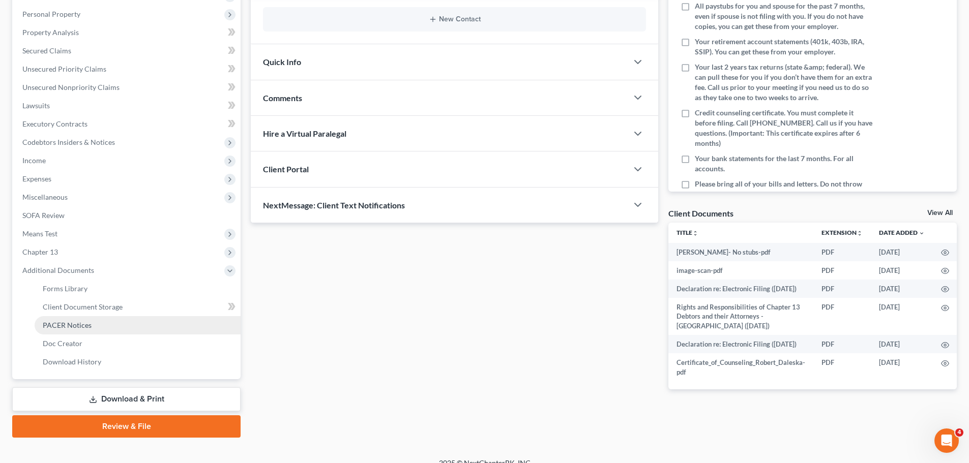
click at [72, 332] on link "PACER Notices" at bounding box center [138, 325] width 206 height 18
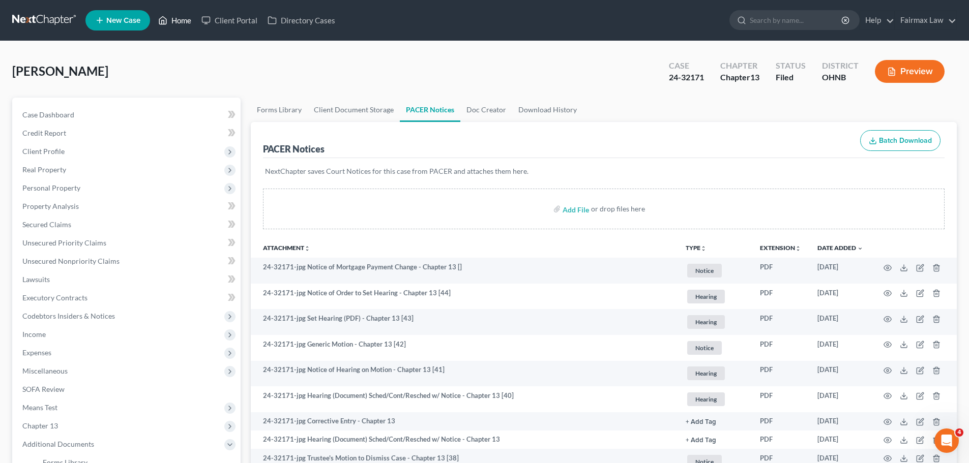
click at [178, 26] on link "Home" at bounding box center [174, 20] width 43 height 18
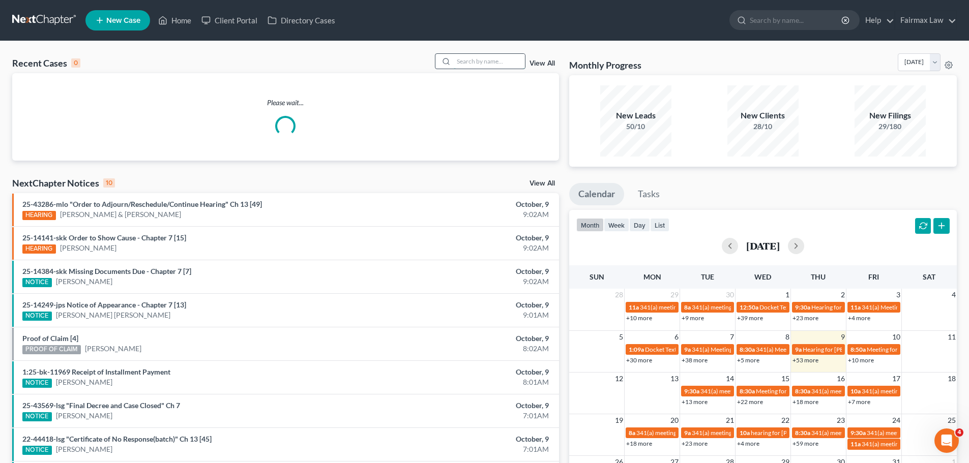
click at [476, 55] on input "search" at bounding box center [489, 61] width 71 height 15
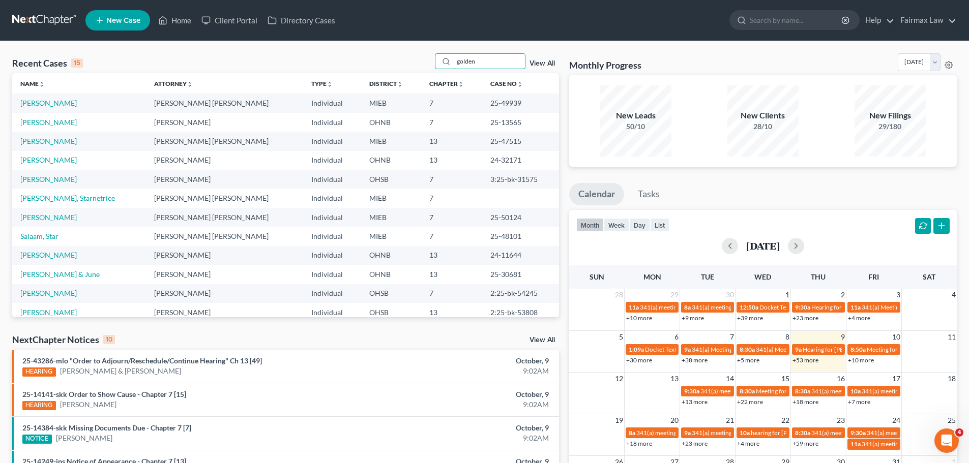
type input "golden"
click at [75, 100] on link "[PERSON_NAME]" at bounding box center [48, 103] width 56 height 9
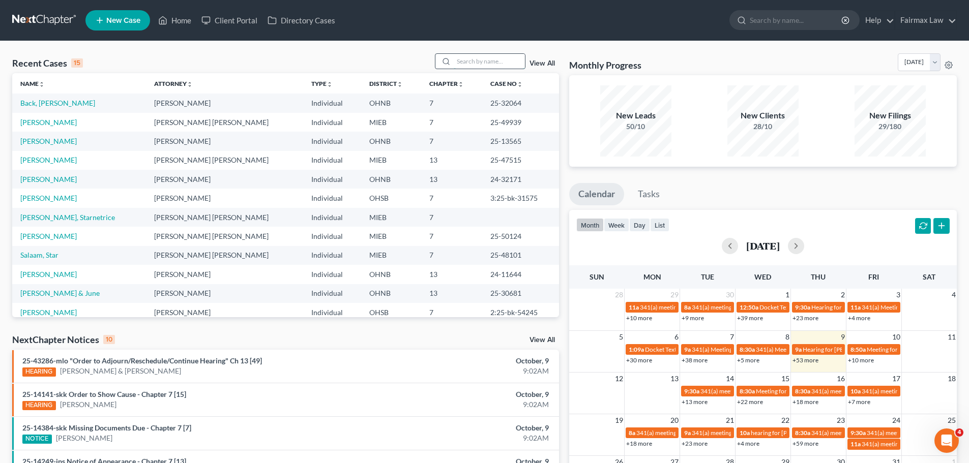
click at [479, 59] on input "search" at bounding box center [489, 61] width 71 height 15
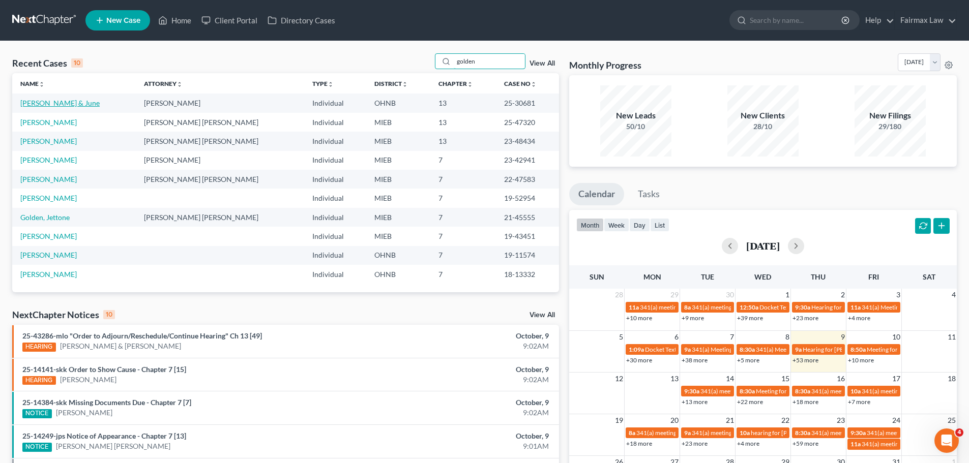
type input "golden"
click at [52, 103] on link "[PERSON_NAME] & June" at bounding box center [59, 103] width 79 height 9
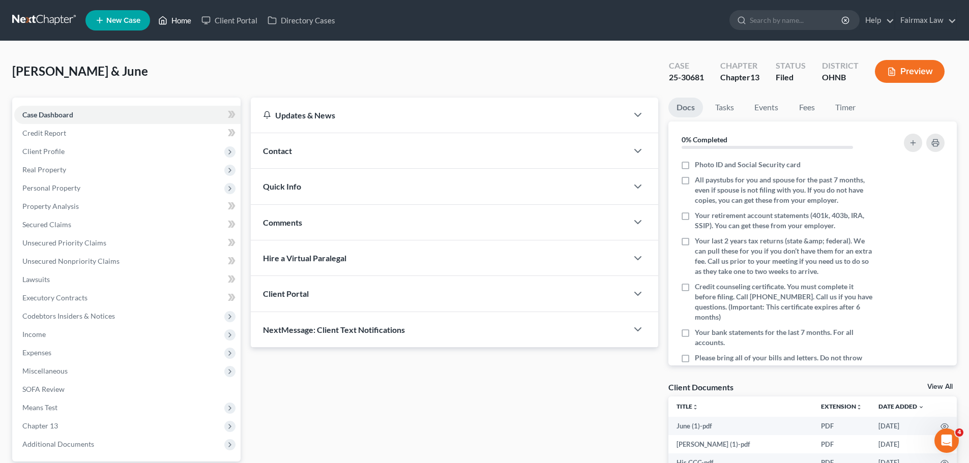
click at [177, 21] on link "Home" at bounding box center [174, 20] width 43 height 18
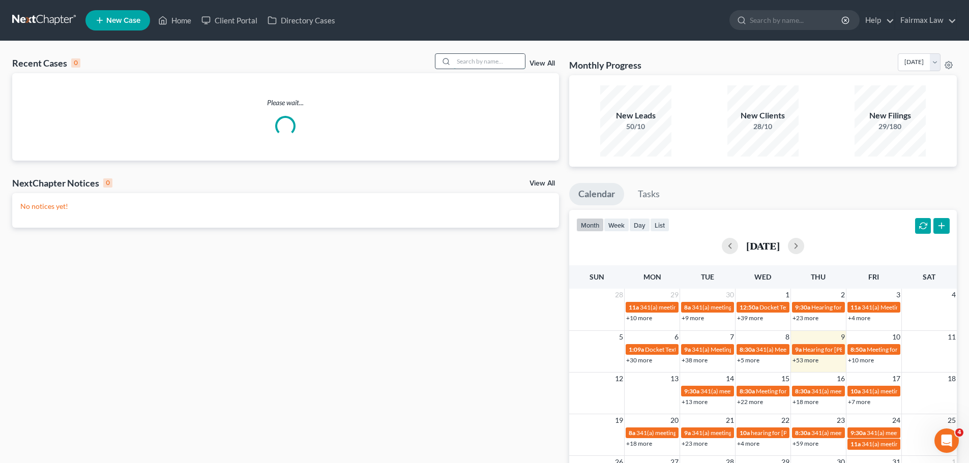
click at [494, 56] on input "search" at bounding box center [489, 61] width 71 height 15
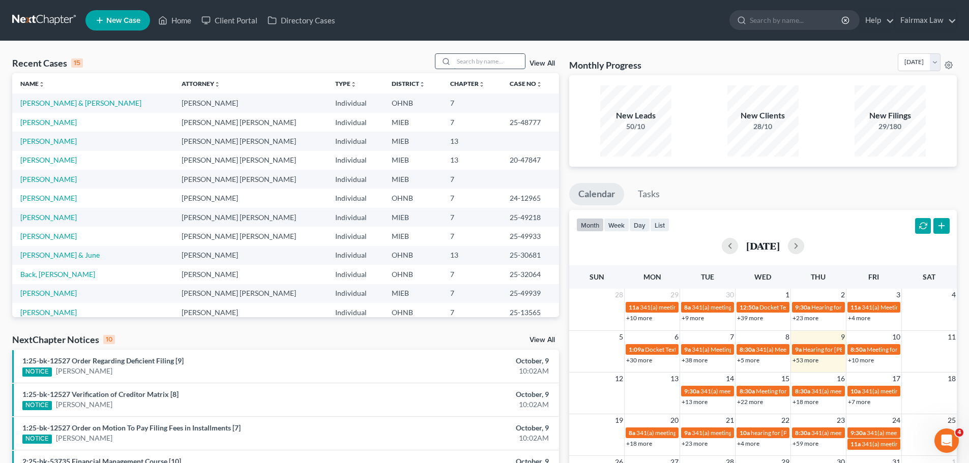
click at [478, 68] on input "search" at bounding box center [489, 61] width 71 height 15
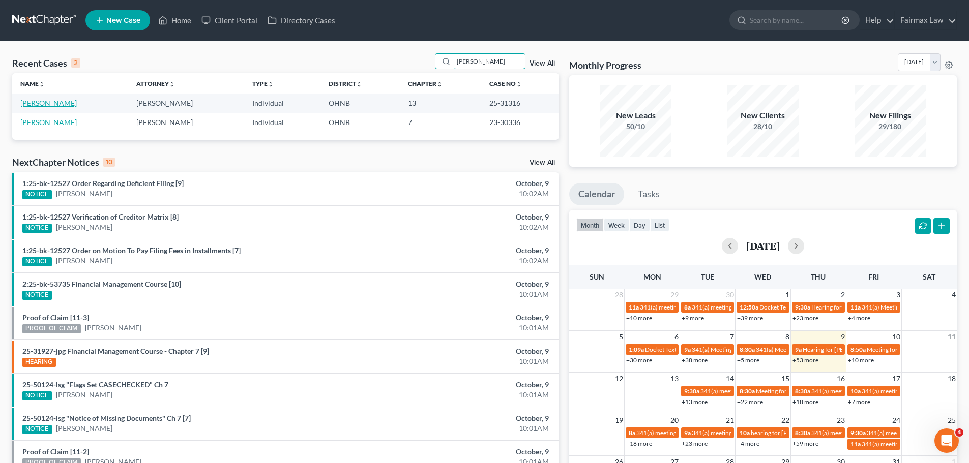
type input "[PERSON_NAME]"
click at [51, 105] on link "[PERSON_NAME]" at bounding box center [48, 103] width 56 height 9
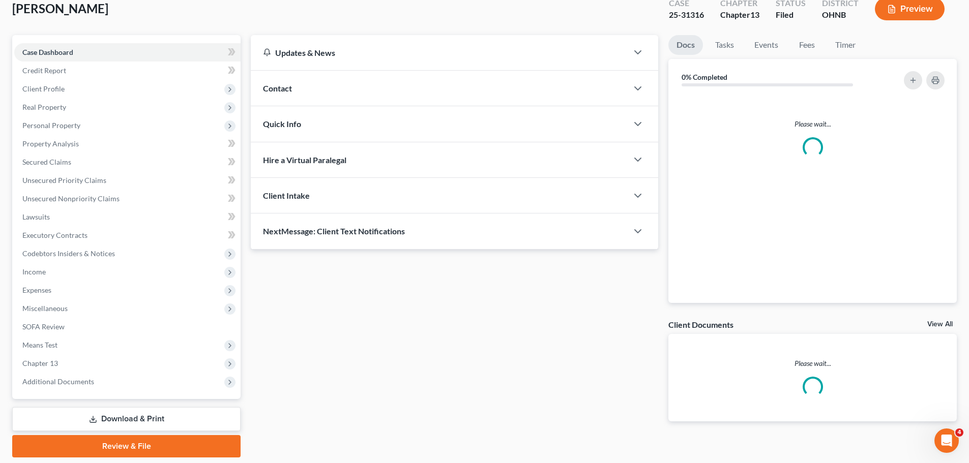
scroll to position [96, 0]
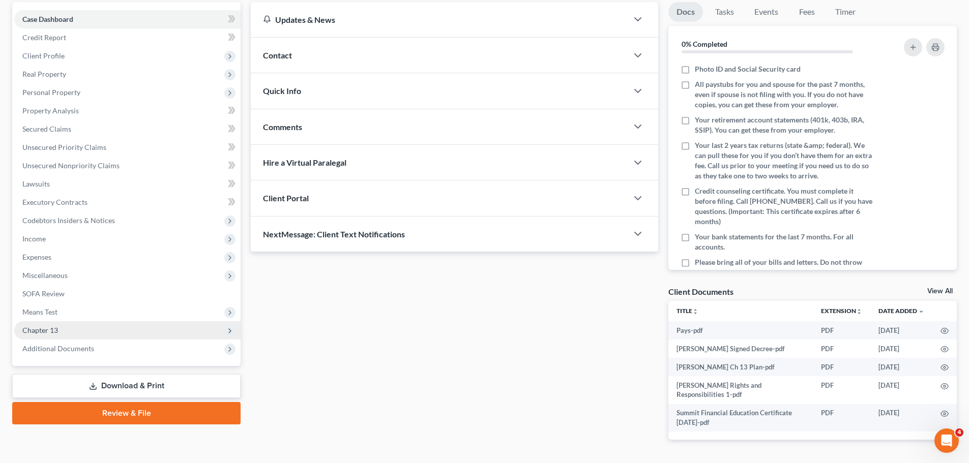
click at [51, 326] on span "Chapter 13" at bounding box center [40, 330] width 36 height 9
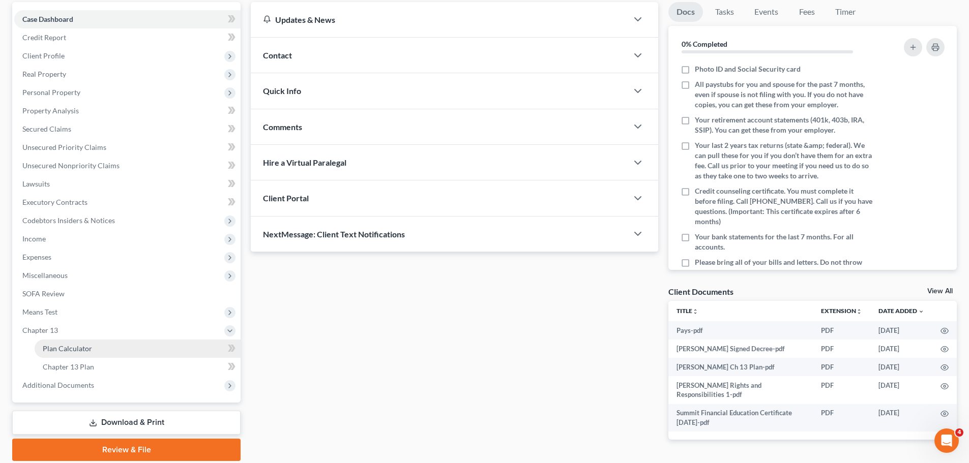
click at [52, 352] on span "Plan Calculator" at bounding box center [67, 348] width 49 height 9
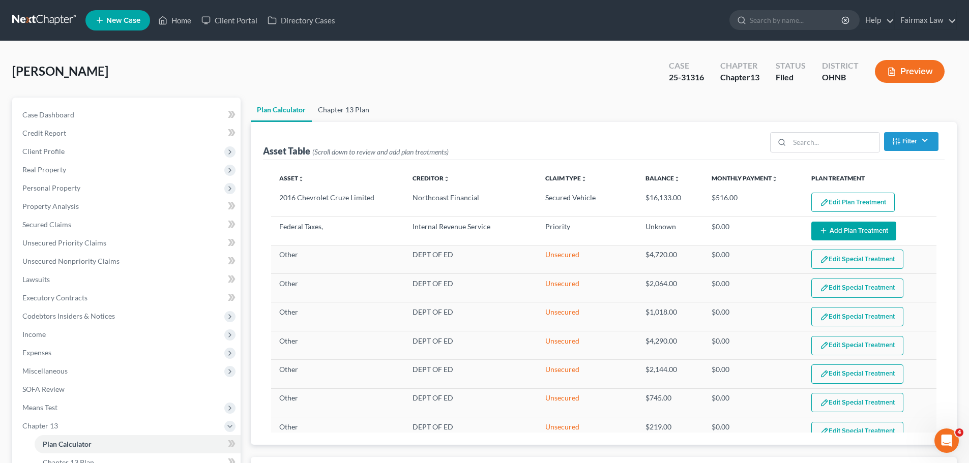
select select "35"
click at [339, 114] on link "Chapter 13 Plan" at bounding box center [344, 110] width 64 height 24
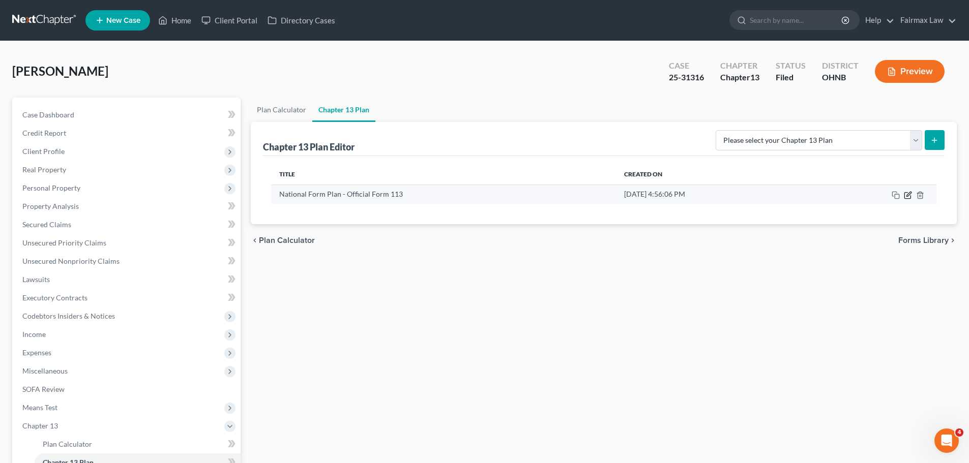
click at [910, 196] on icon "button" at bounding box center [908, 195] width 8 height 8
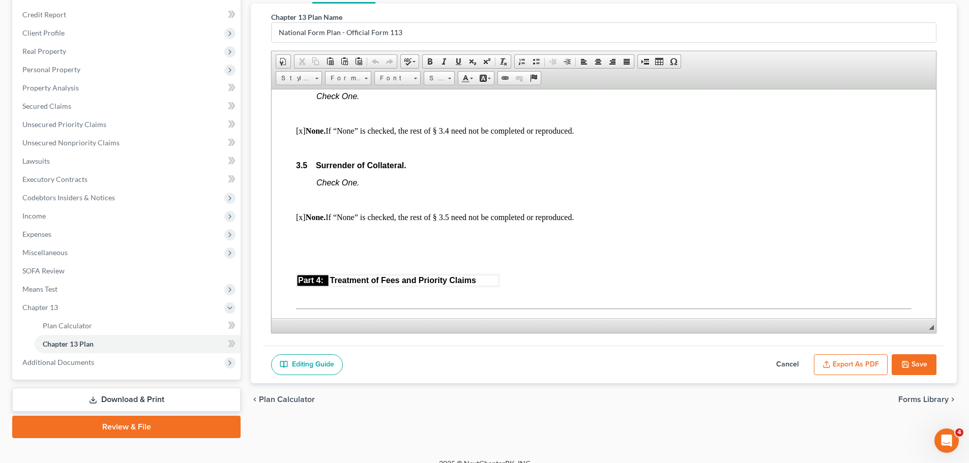
scroll to position [1543, 0]
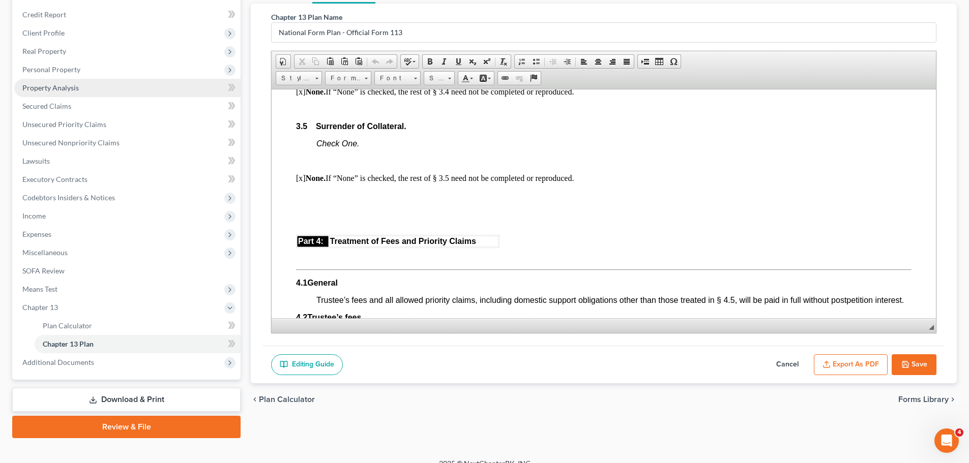
click at [68, 82] on link "Property Analysis" at bounding box center [127, 88] width 226 height 18
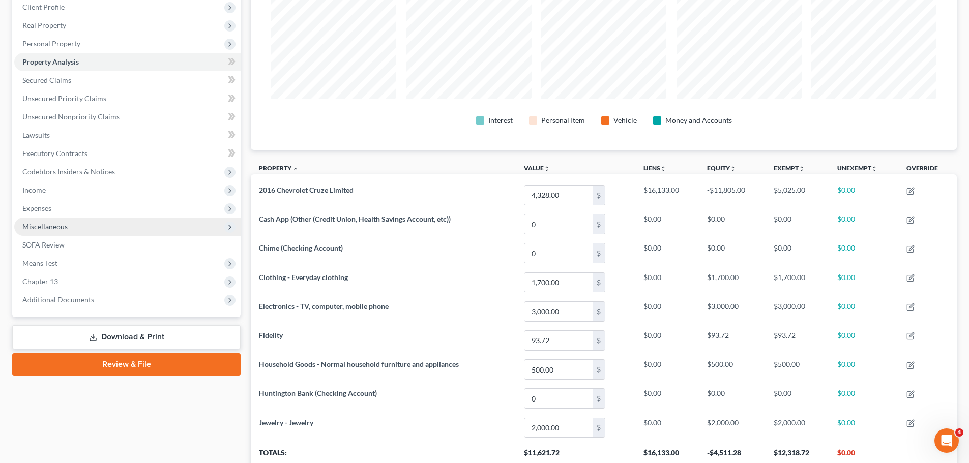
scroll to position [105, 0]
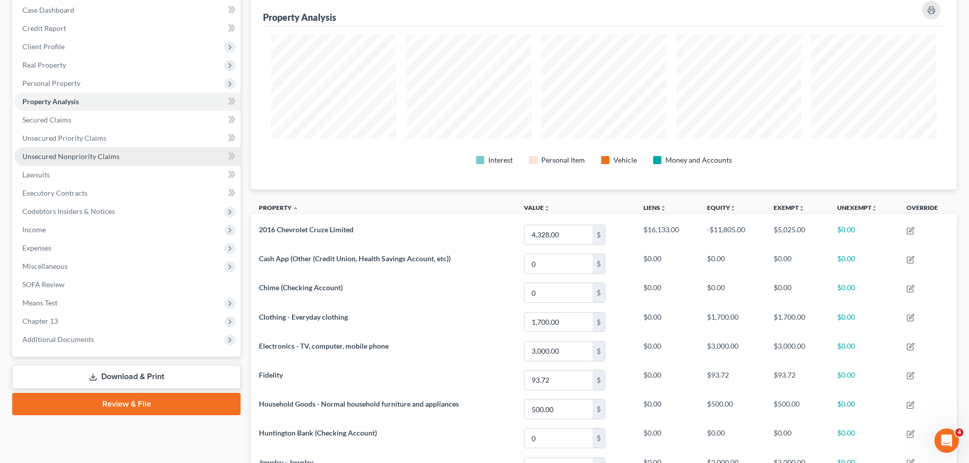
click at [106, 155] on span "Unsecured Nonpriority Claims" at bounding box center [70, 156] width 97 height 9
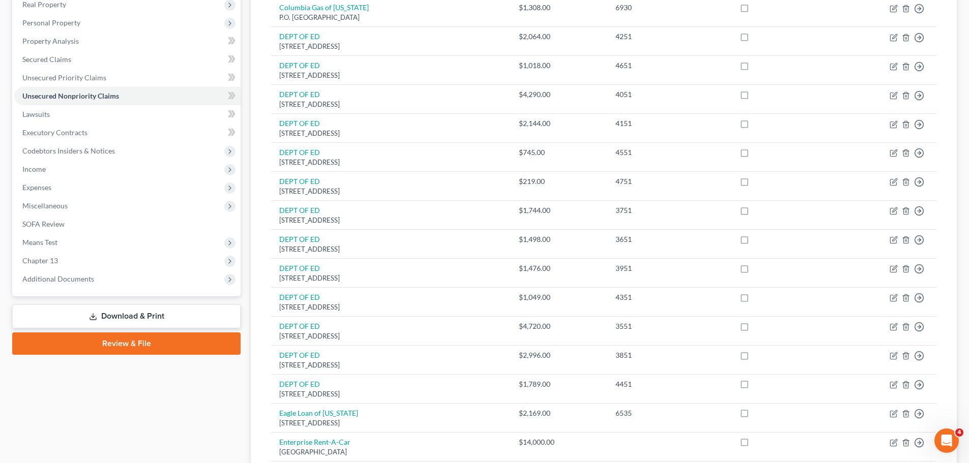
scroll to position [150, 0]
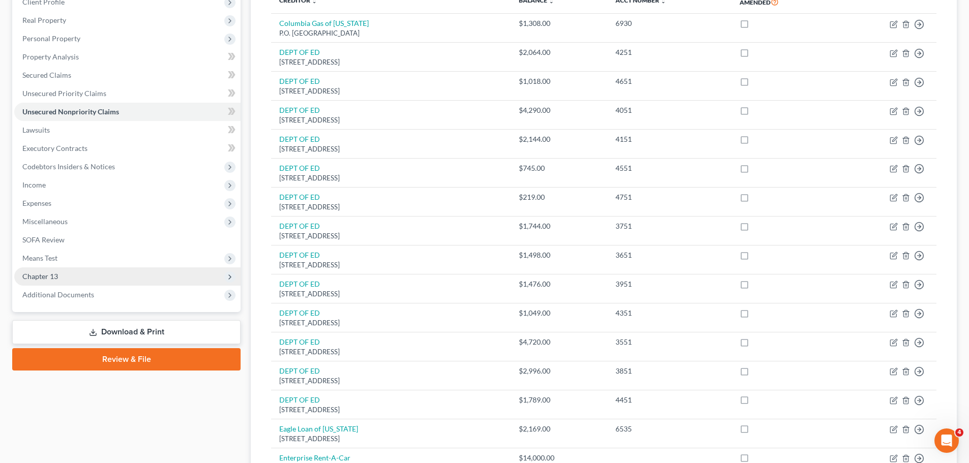
click at [82, 276] on span "Chapter 13" at bounding box center [127, 277] width 226 height 18
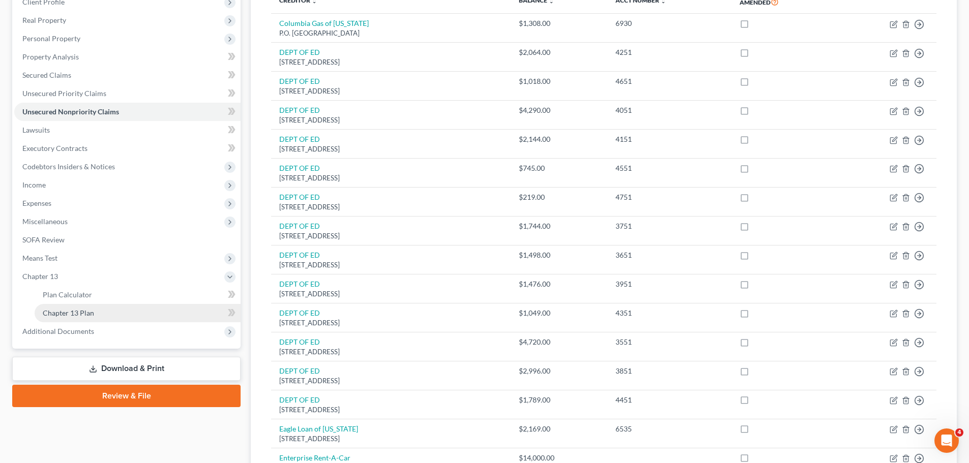
click at [62, 310] on span "Chapter 13 Plan" at bounding box center [68, 313] width 51 height 9
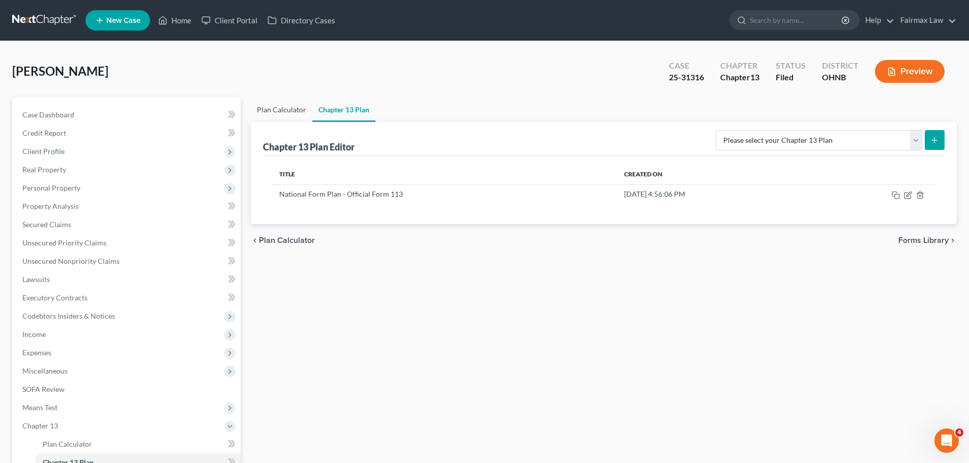
click at [289, 113] on link "Plan Calculator" at bounding box center [282, 110] width 62 height 24
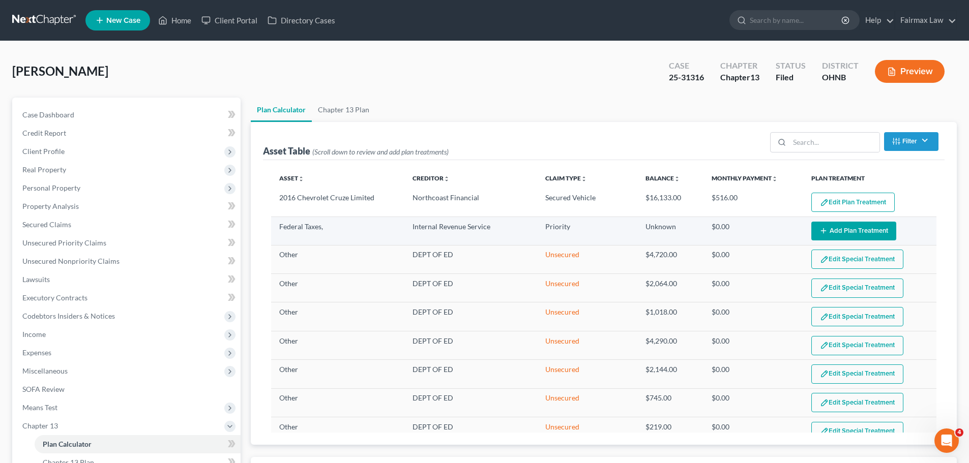
select select "35"
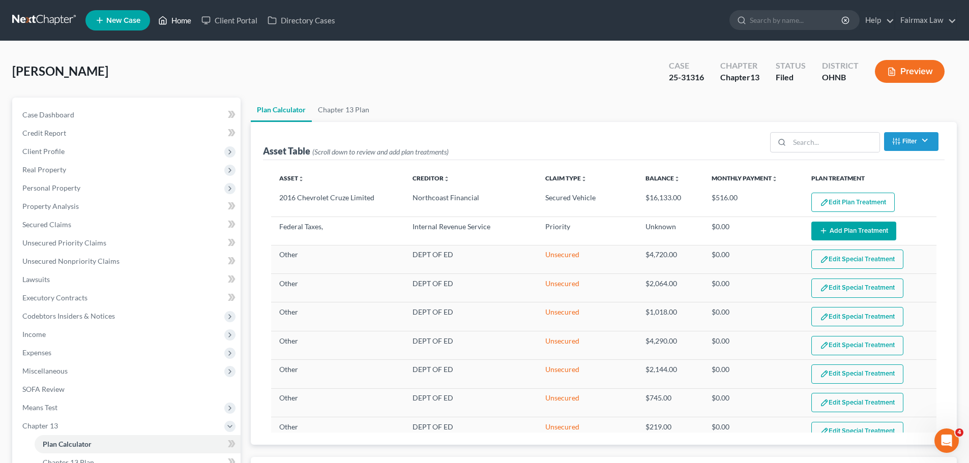
click at [172, 26] on link "Home" at bounding box center [174, 20] width 43 height 18
